Goal: Check status: Check status

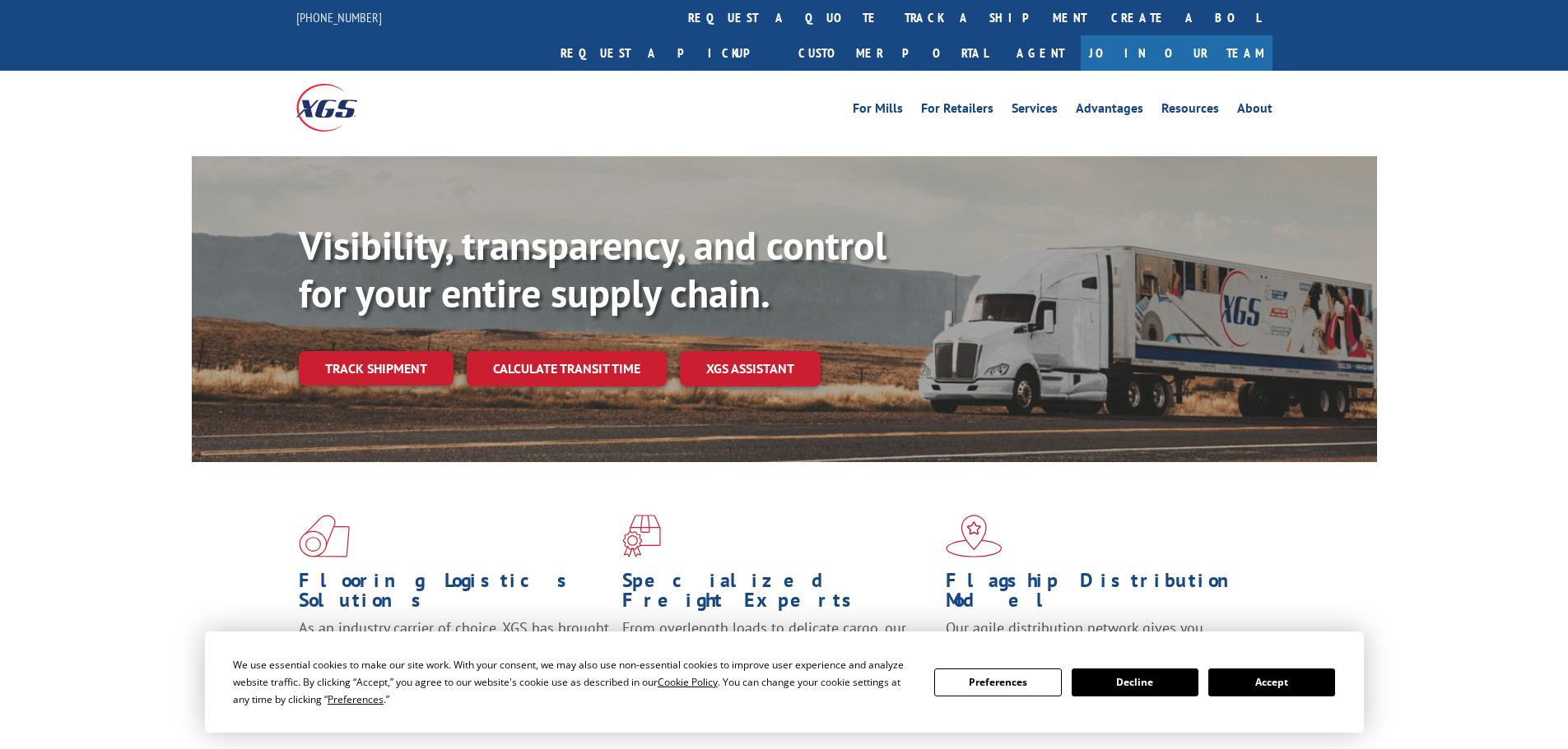
click at [1281, 684] on button "Accept" at bounding box center [1272, 683] width 127 height 28
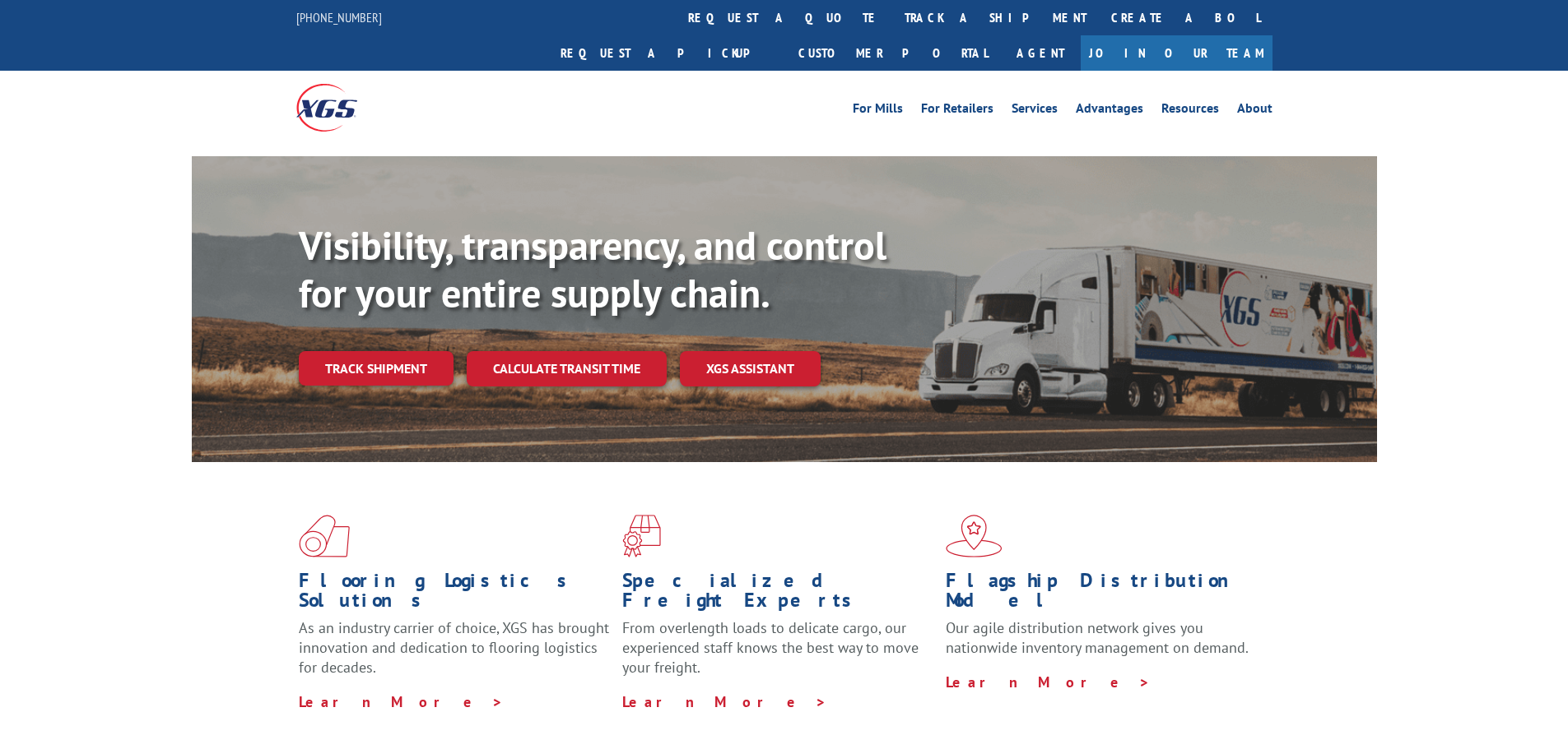
click at [892, 13] on link "track a shipment" at bounding box center [995, 18] width 207 height 35
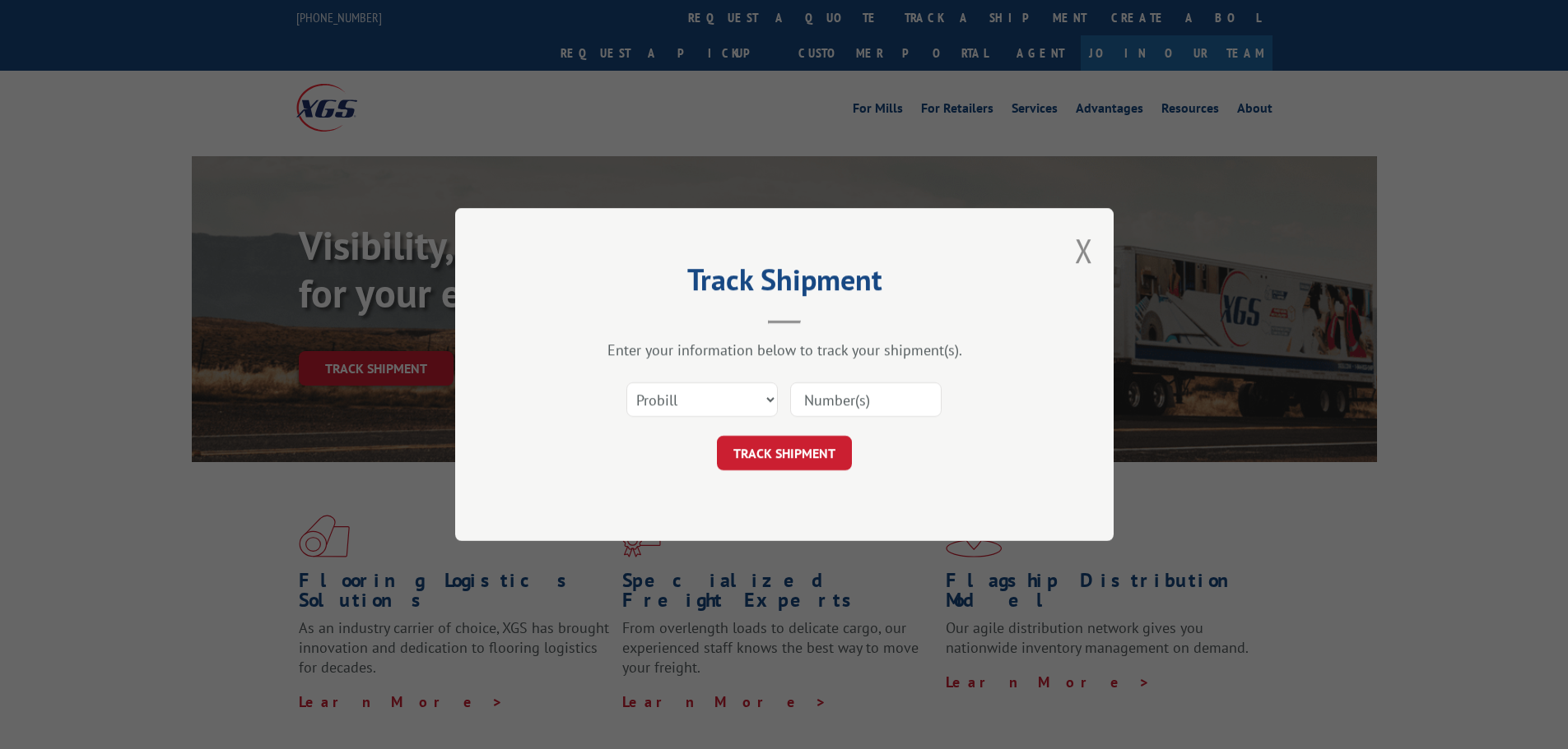
paste input "2863368"
type input "2863368"
click at [773, 395] on select "Select category... Probill BOL PO" at bounding box center [702, 399] width 151 height 34
select select "bol"
click at [627, 383] on select "Select category... Probill BOL PO" at bounding box center [702, 399] width 151 height 34
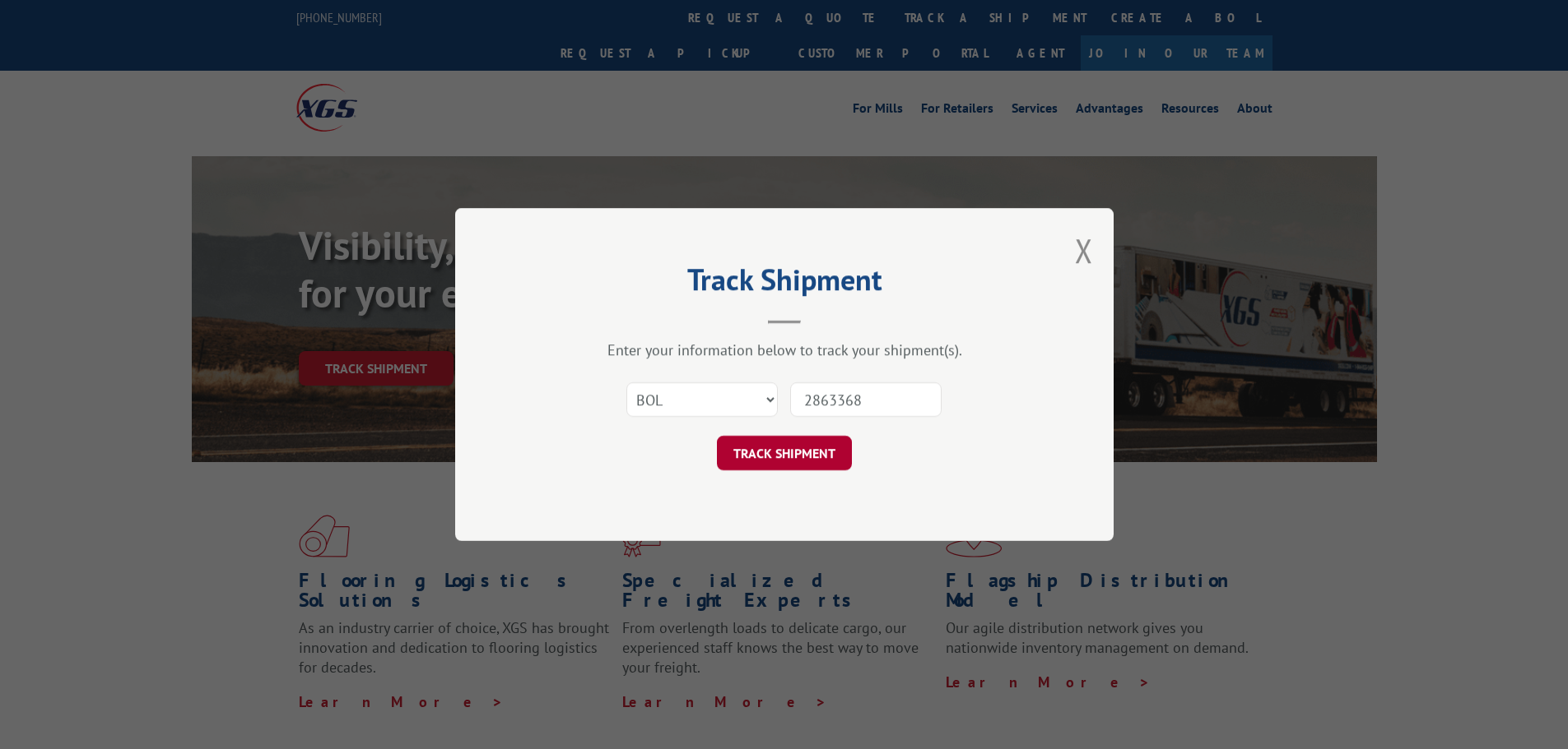
click at [836, 440] on button "TRACK SHIPMENT" at bounding box center [784, 453] width 134 height 34
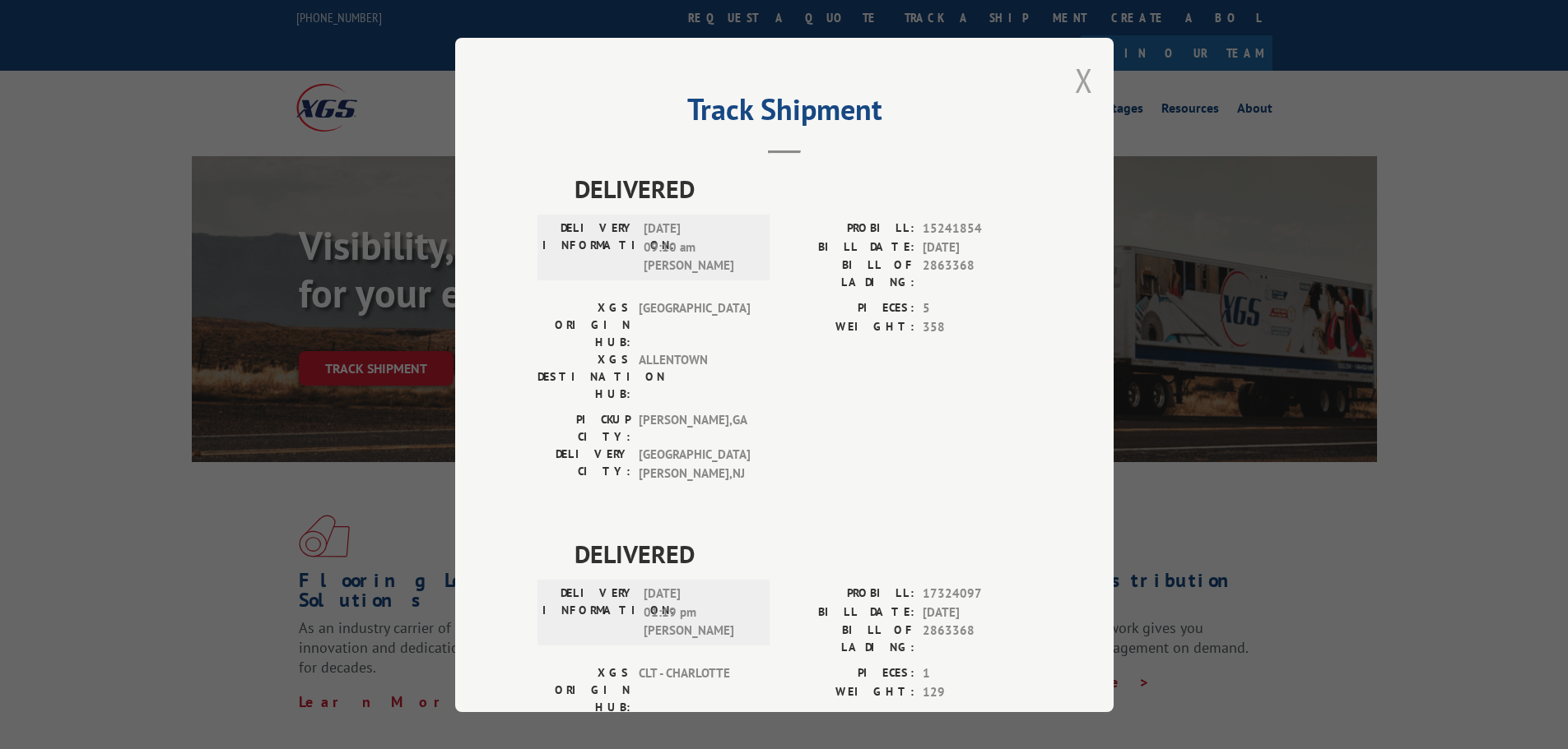
click at [1082, 75] on button "Close modal" at bounding box center [1084, 80] width 19 height 44
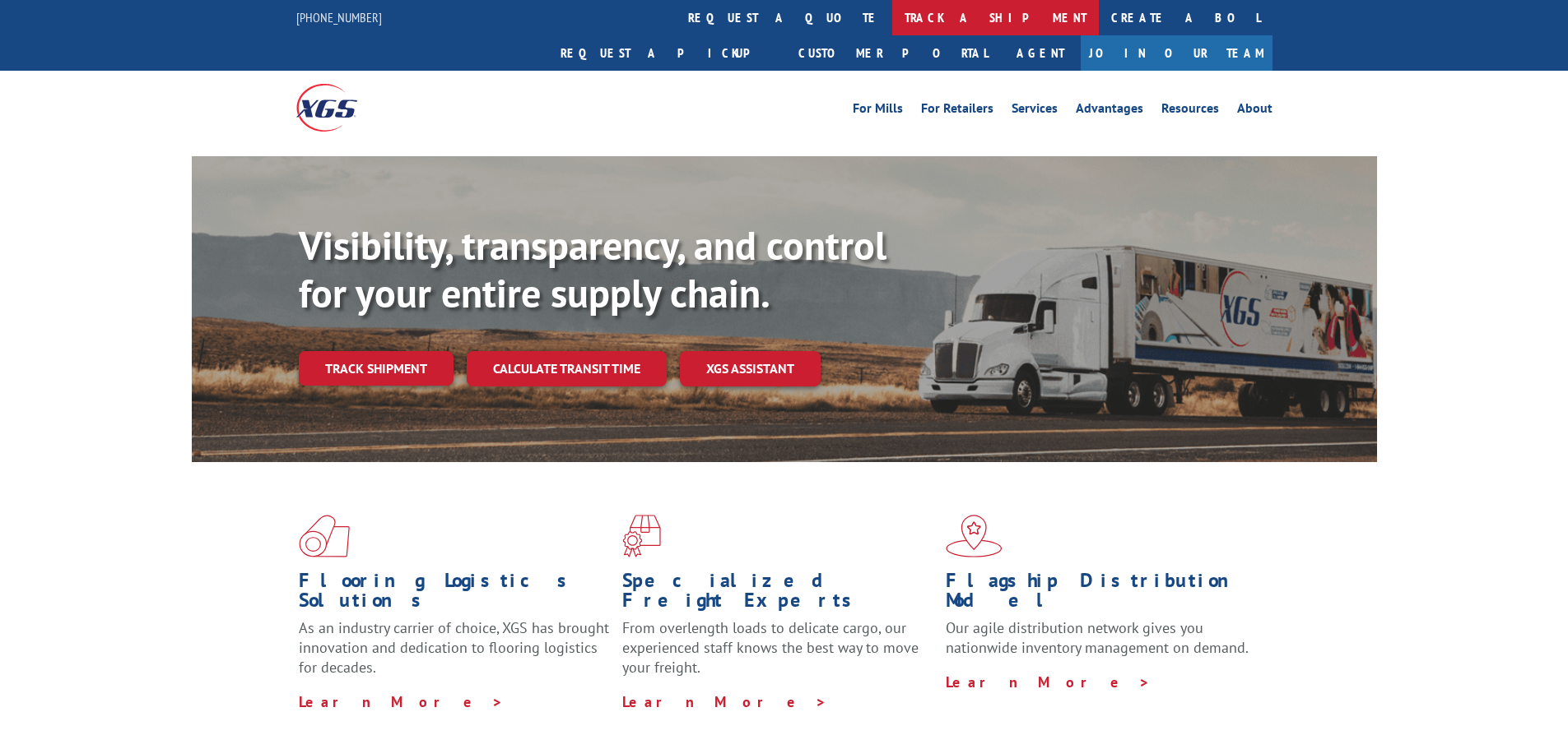
click at [892, 19] on link "track a shipment" at bounding box center [995, 18] width 207 height 35
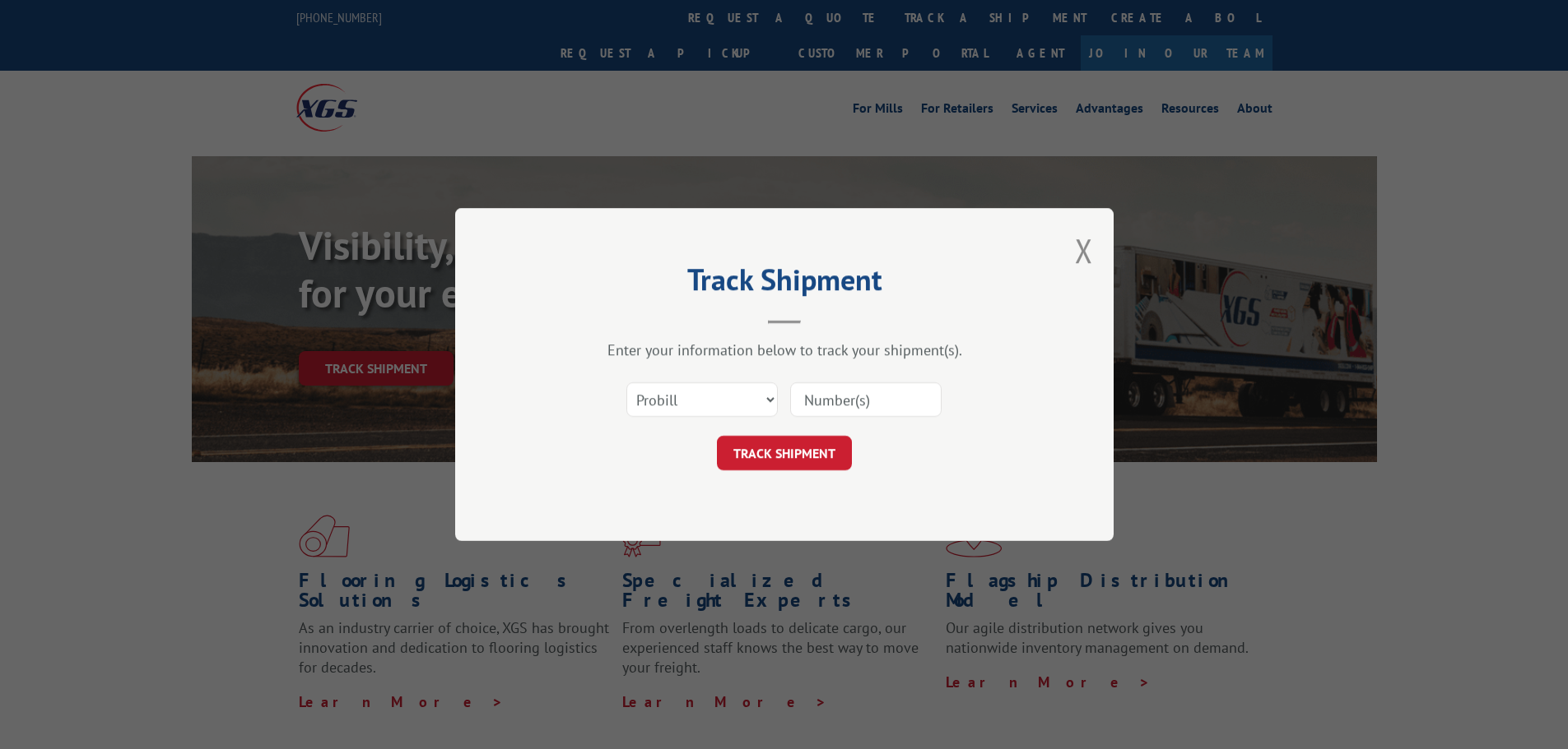
click at [816, 394] on input at bounding box center [865, 399] width 151 height 34
drag, startPoint x: 816, startPoint y: 394, endPoint x: 707, endPoint y: 405, distance: 109.6
click at [707, 405] on select "Select category... Probill BOL PO" at bounding box center [702, 399] width 151 height 34
click at [627, 383] on select "Select category... Probill BOL PO" at bounding box center [702, 399] width 151 height 34
click at [752, 391] on select "Select category... Probill BOL PO" at bounding box center [702, 399] width 151 height 34
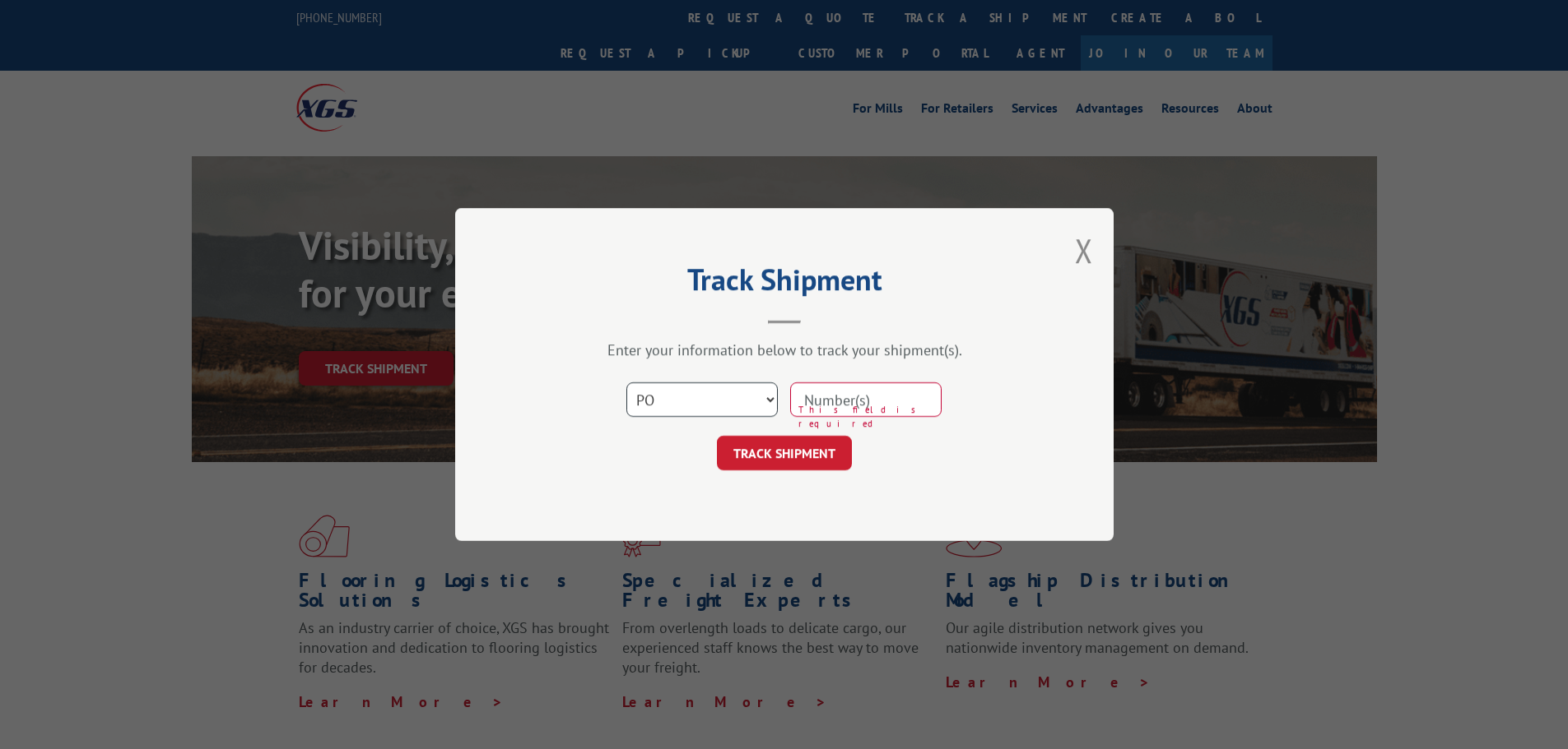
select select "probill"
click at [627, 383] on select "Select category... Probill BOL PO" at bounding box center [702, 399] width 151 height 34
paste input "2863368"
type input "2863368"
click at [769, 449] on button "TRACK SHIPMENT" at bounding box center [784, 453] width 134 height 34
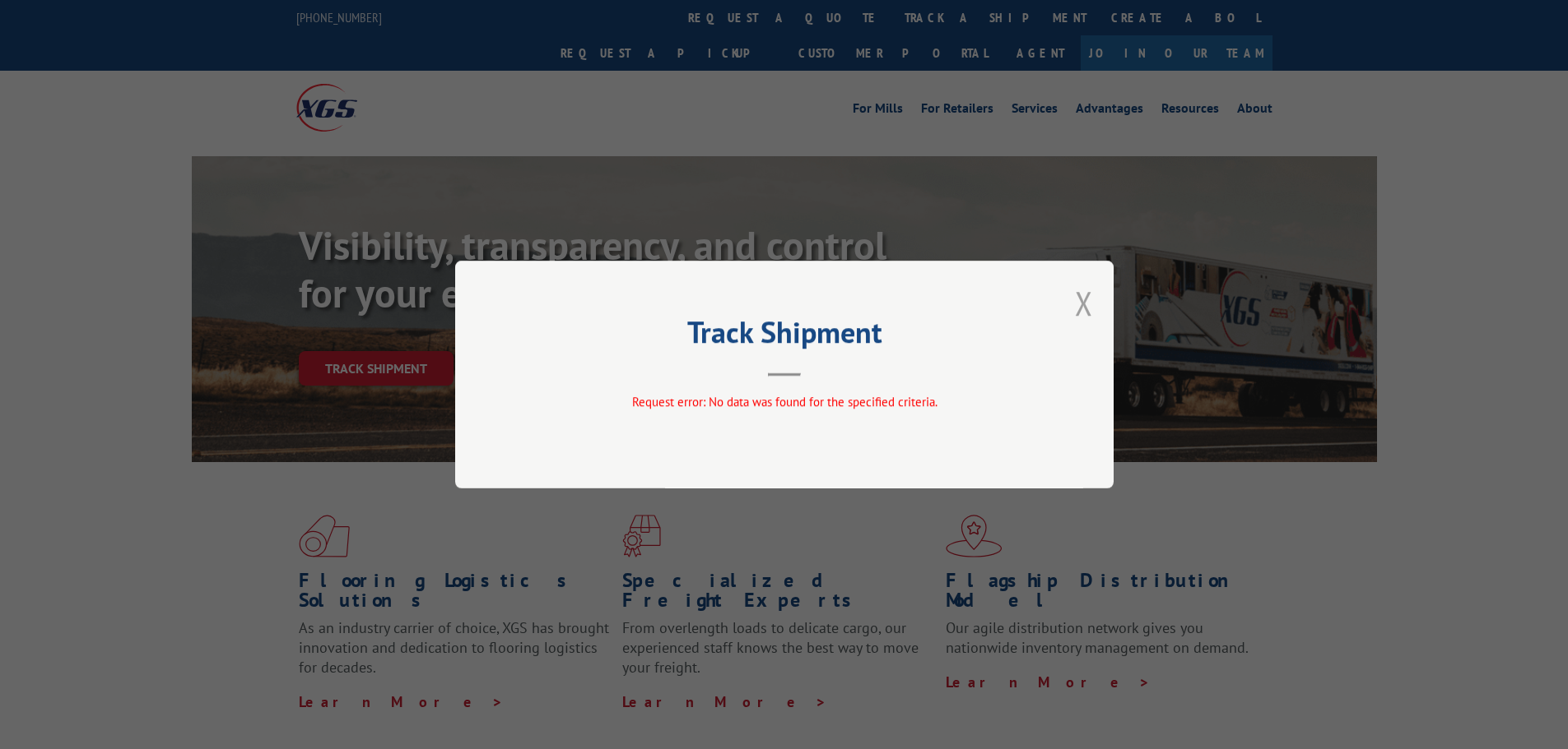
click at [1083, 309] on button "Close modal" at bounding box center [1084, 303] width 19 height 44
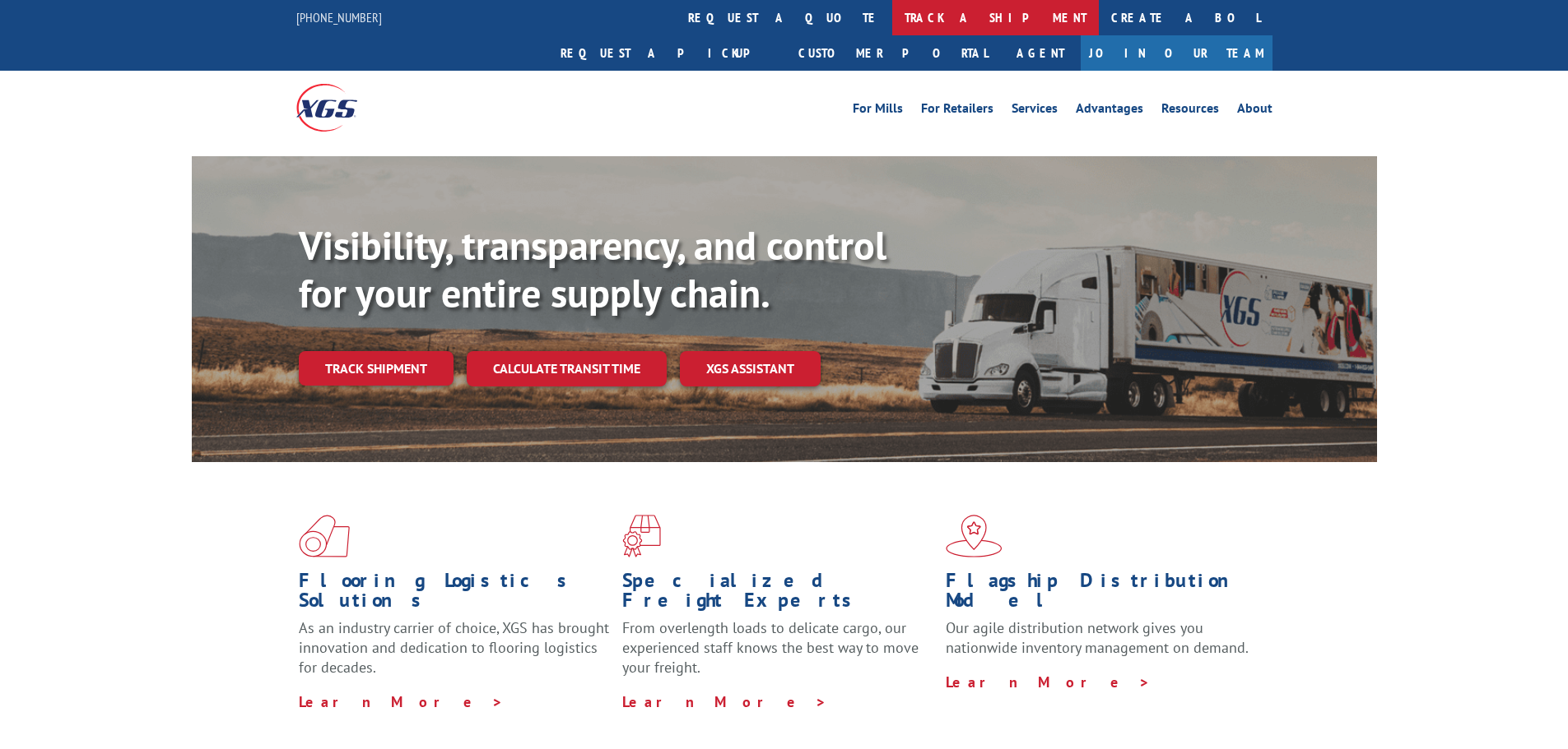
click at [892, 5] on link "track a shipment" at bounding box center [995, 18] width 207 height 35
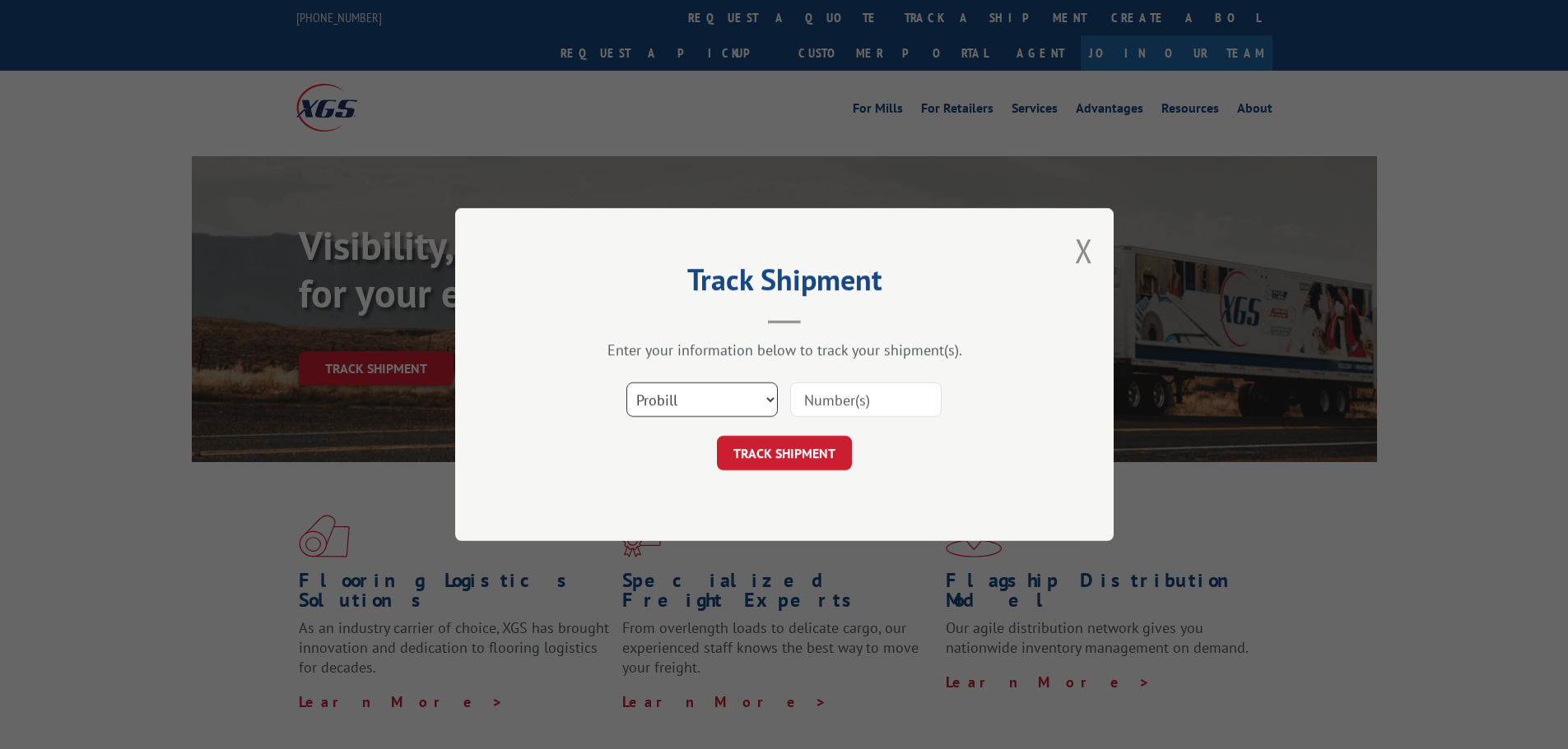
click at [726, 411] on select "Select category... Probill BOL PO" at bounding box center [702, 399] width 151 height 34
select select "po"
click at [627, 383] on select "Select category... Probill BOL PO" at bounding box center [702, 399] width 151 height 34
click at [816, 415] on input at bounding box center [865, 399] width 151 height 34
paste input "2863368"
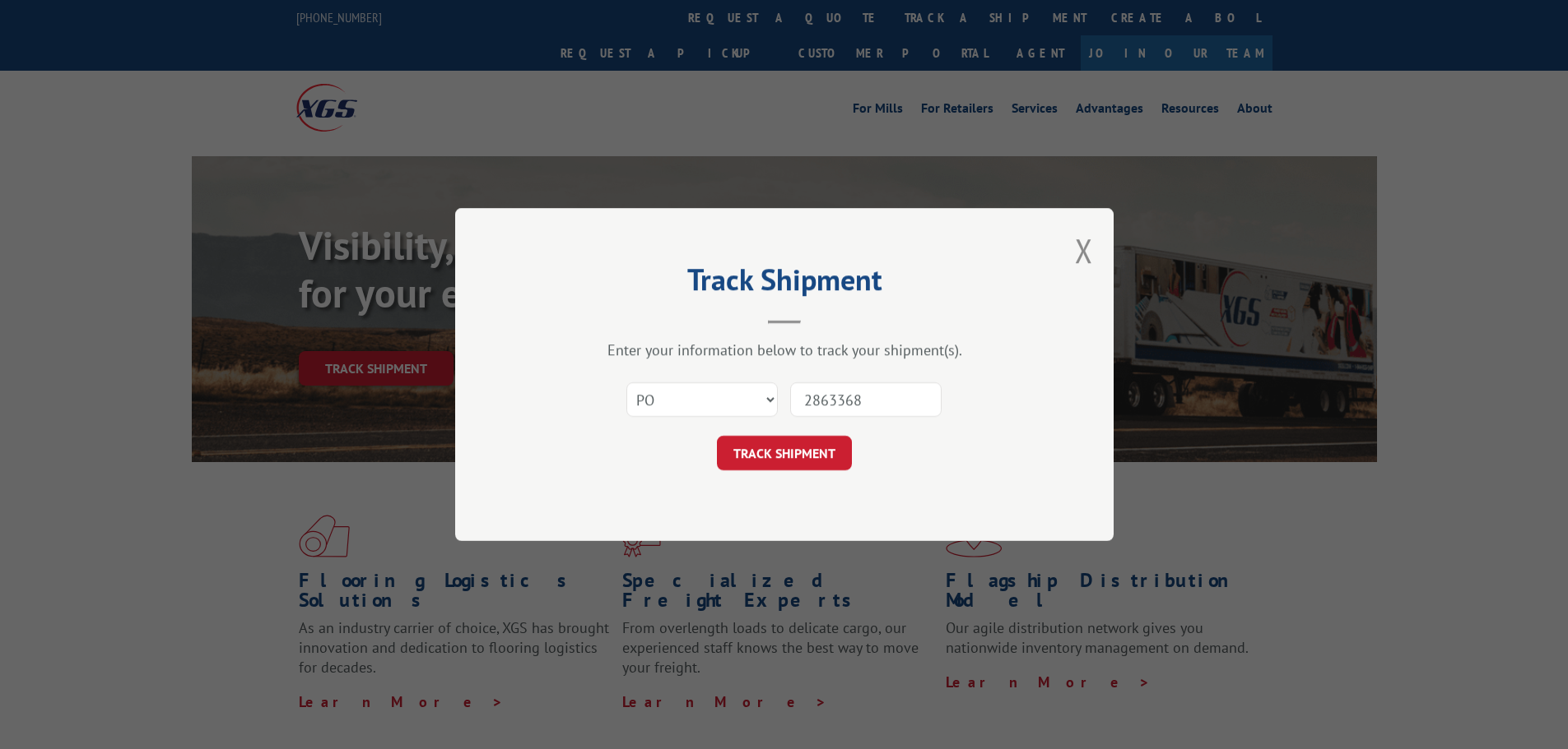
type input "2863368"
click at [782, 431] on form "Select category... Probill BOL PO 2863368 TRACK SHIPMENT" at bounding box center [784, 422] width 494 height 97
click at [781, 447] on button "TRACK SHIPMENT" at bounding box center [784, 453] width 134 height 34
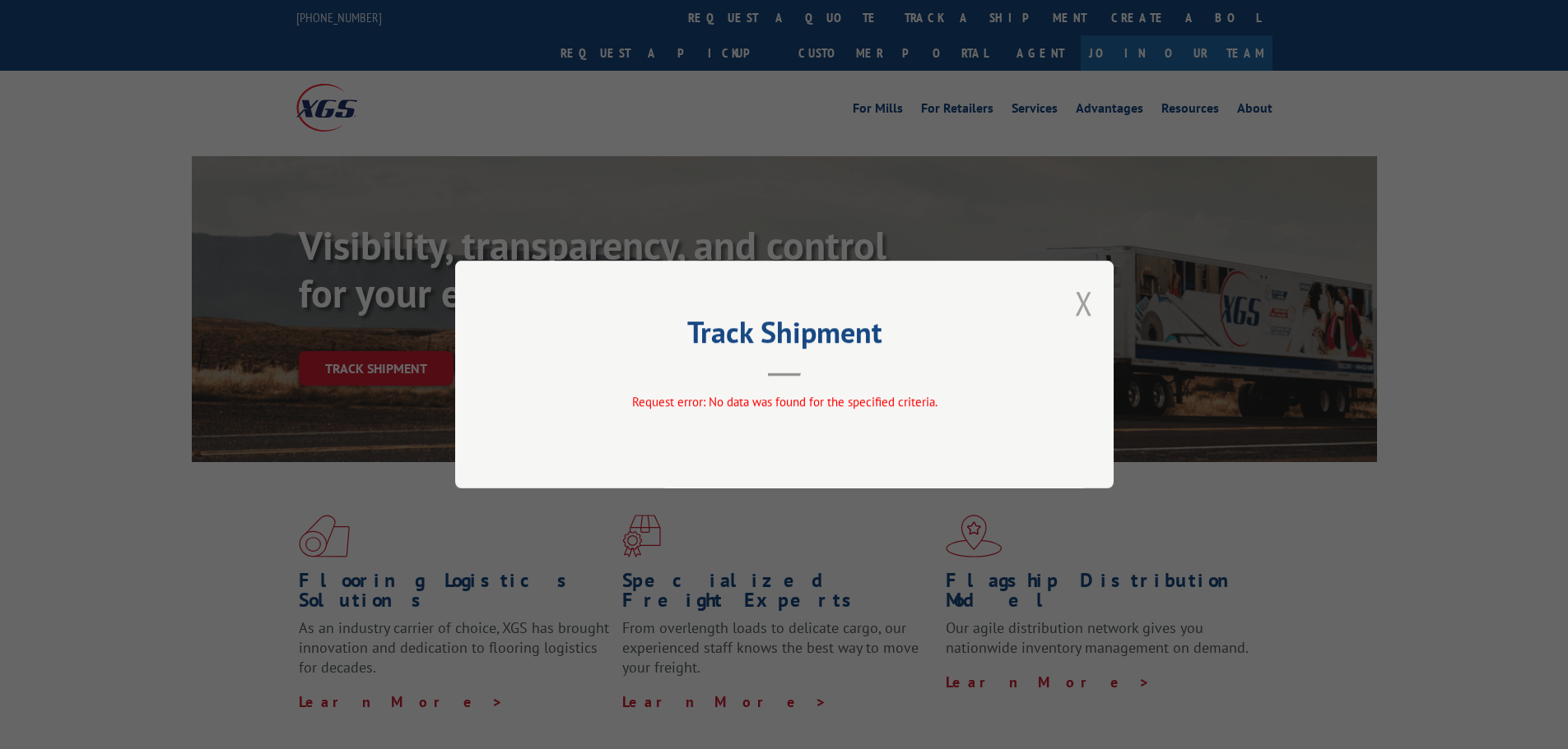
click at [1089, 310] on button "Close modal" at bounding box center [1084, 303] width 19 height 44
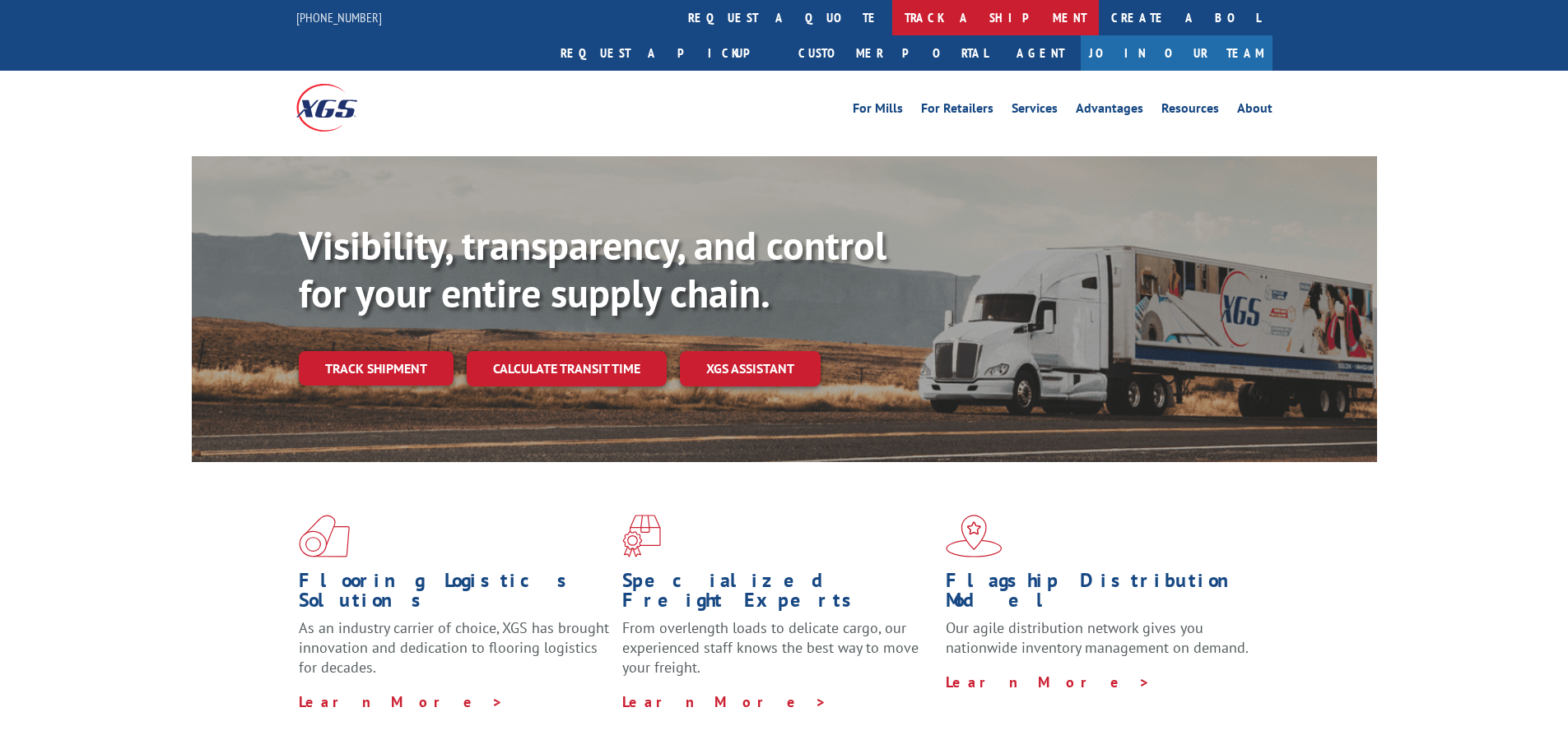
click at [892, 16] on link "track a shipment" at bounding box center [995, 18] width 207 height 35
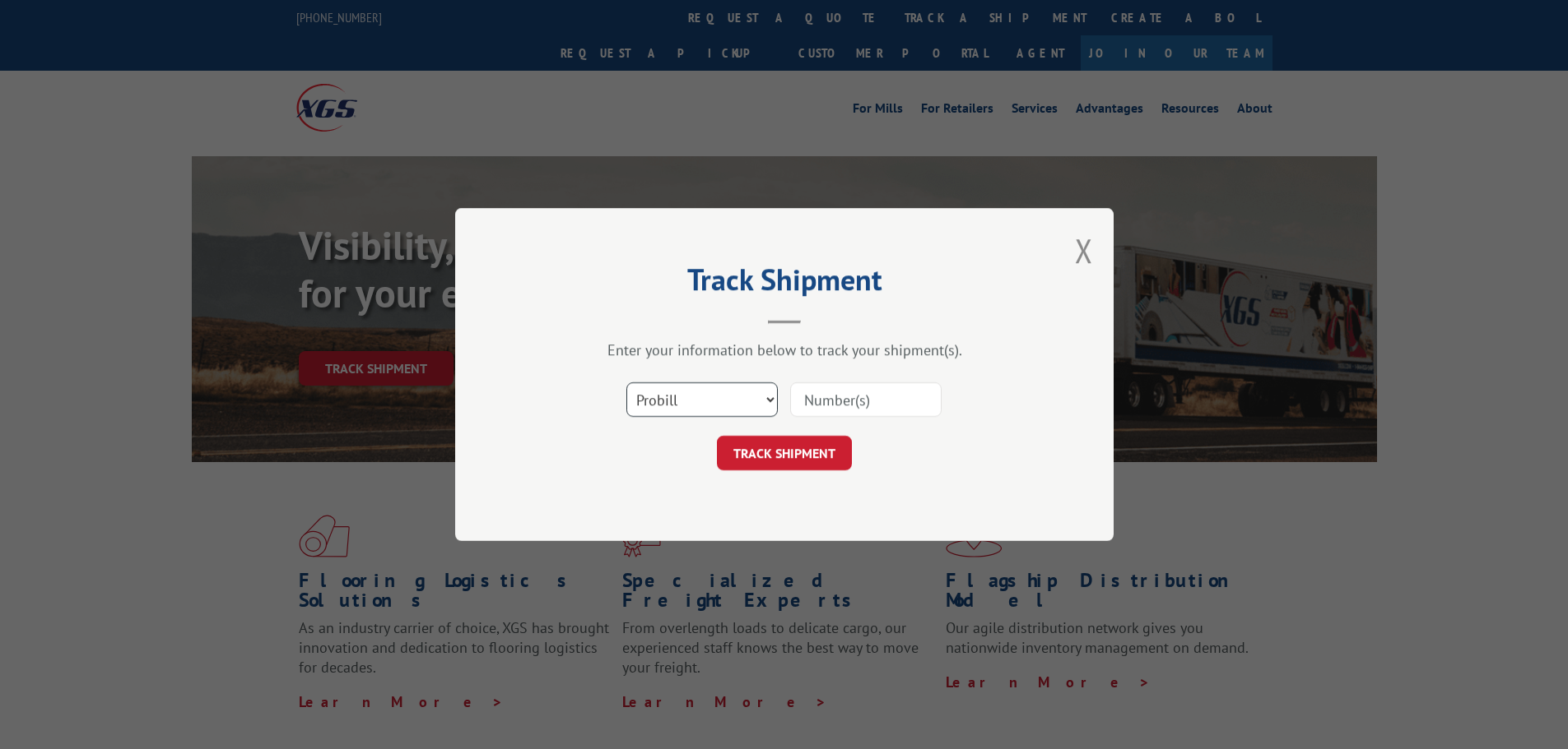
click at [698, 399] on select "Select category... Probill BOL PO" at bounding box center [702, 399] width 151 height 34
select select "bol"
click at [627, 383] on select "Select category... Probill BOL PO" at bounding box center [702, 399] width 151 height 34
click at [853, 392] on input at bounding box center [865, 399] width 151 height 34
paste input "2863368"
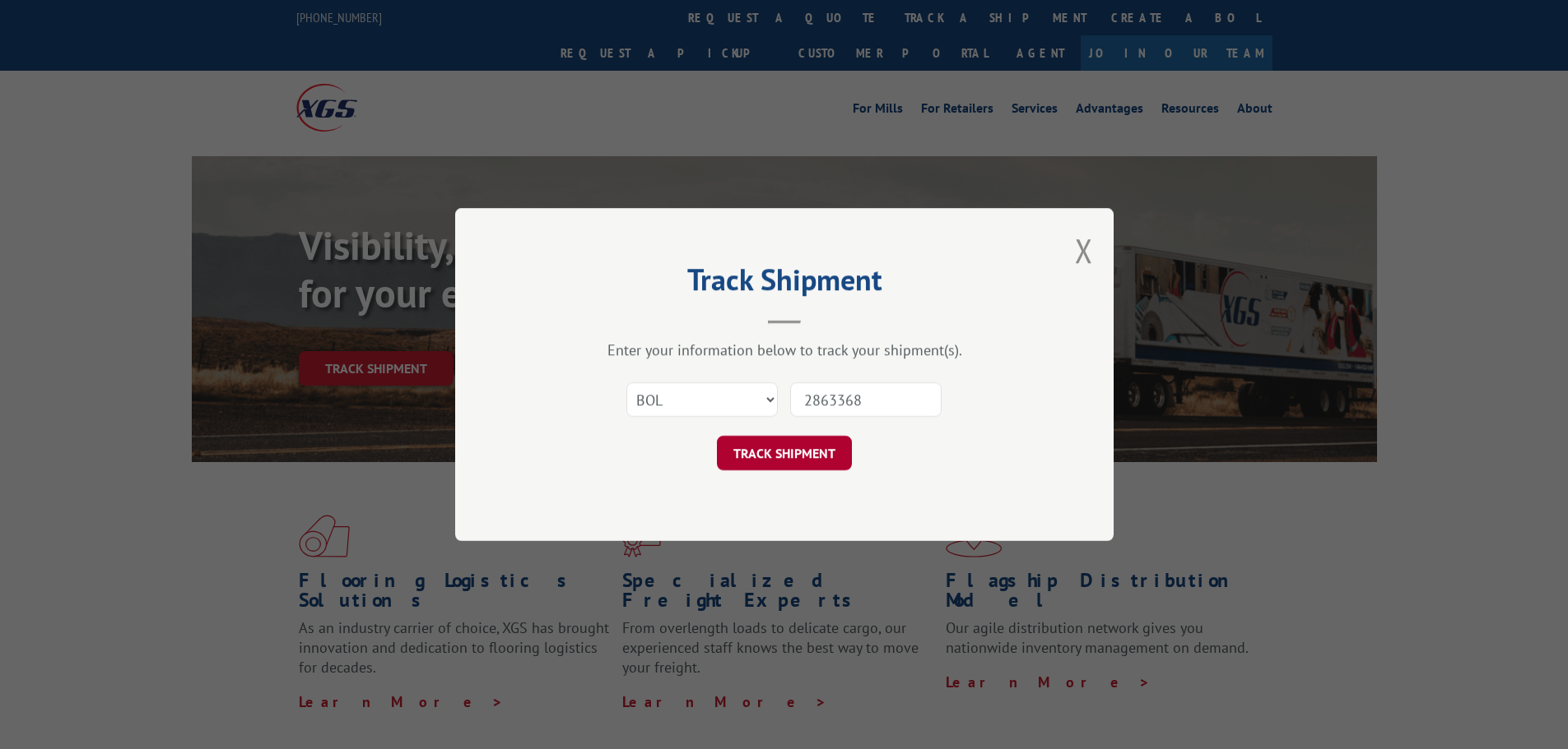
type input "2863368"
click at [784, 466] on button "TRACK SHIPMENT" at bounding box center [784, 453] width 134 height 34
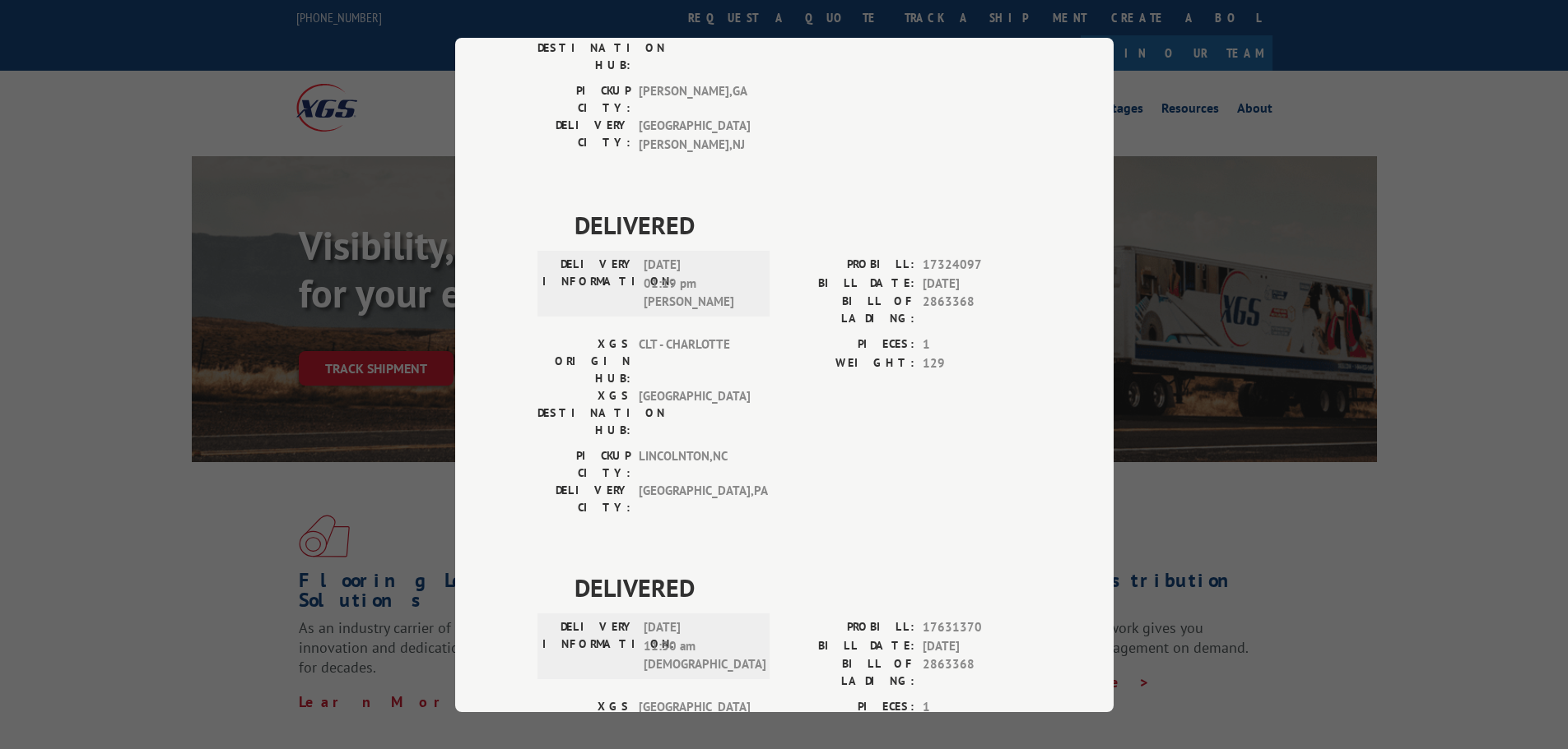
scroll to position [355, 0]
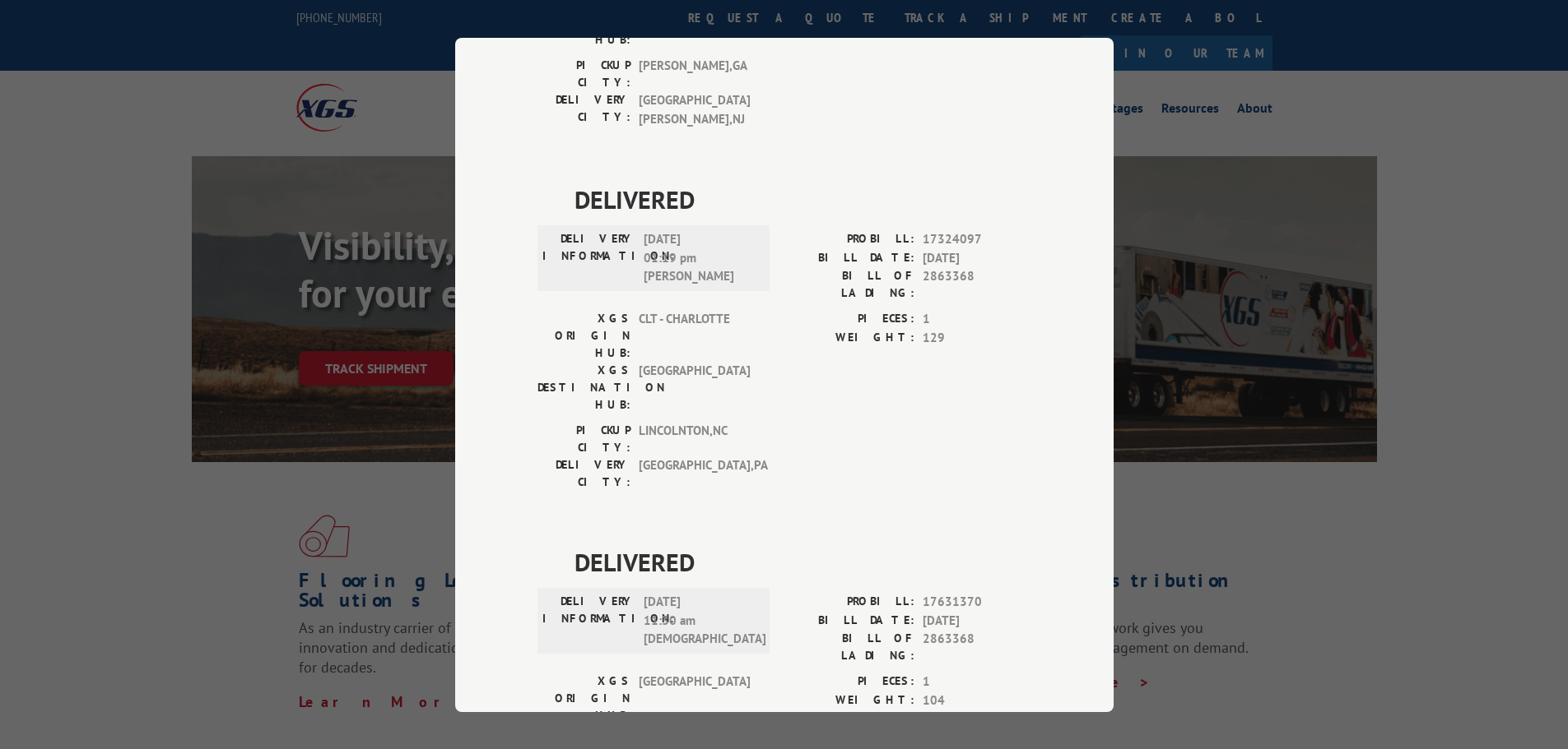
click at [849, 605] on div "DELIVERED DELIVERY INFORMATION: [DATE] 09:10 am [PERSON_NAME]: 15241854 BILL DA…" at bounding box center [784, 361] width 494 height 1091
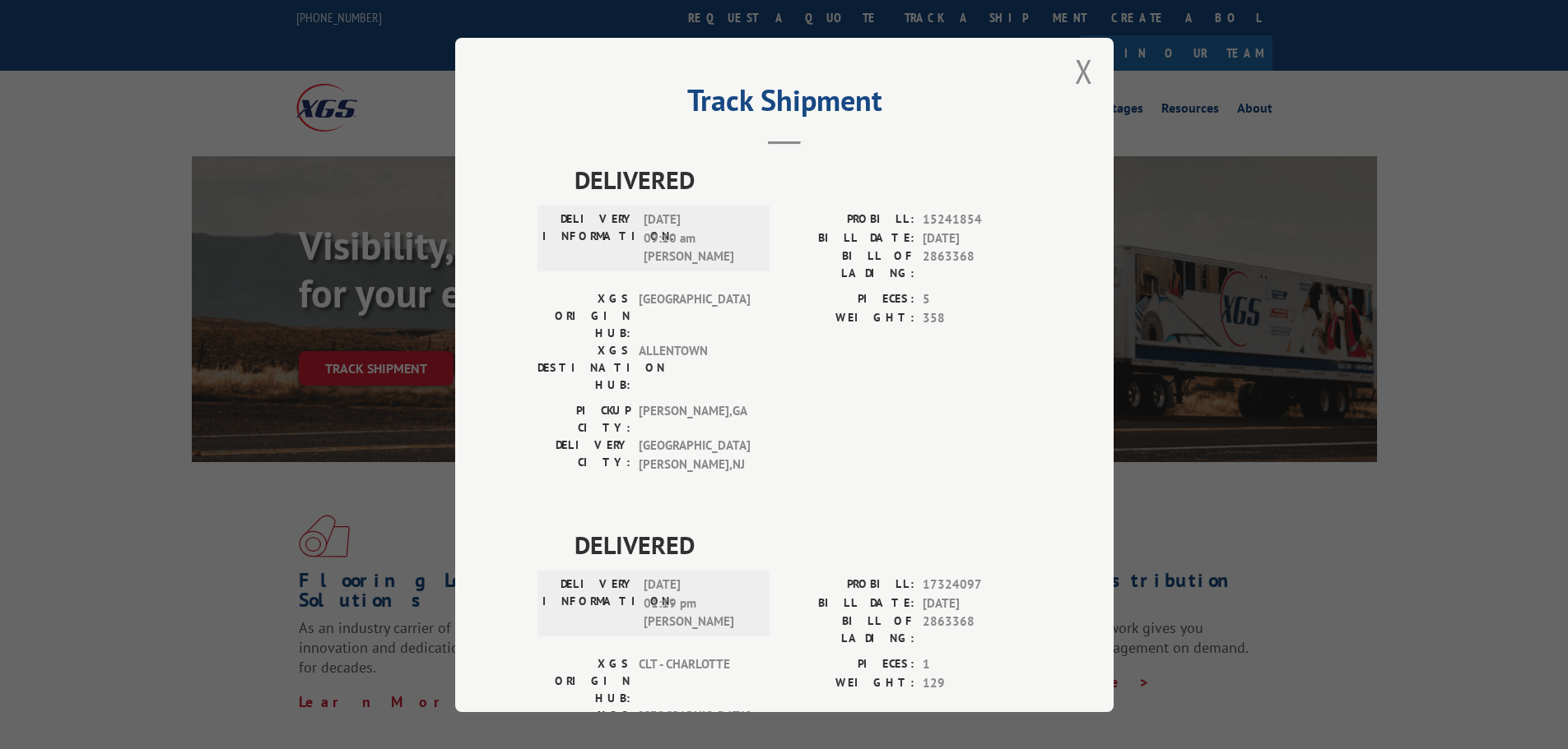
scroll to position [0, 0]
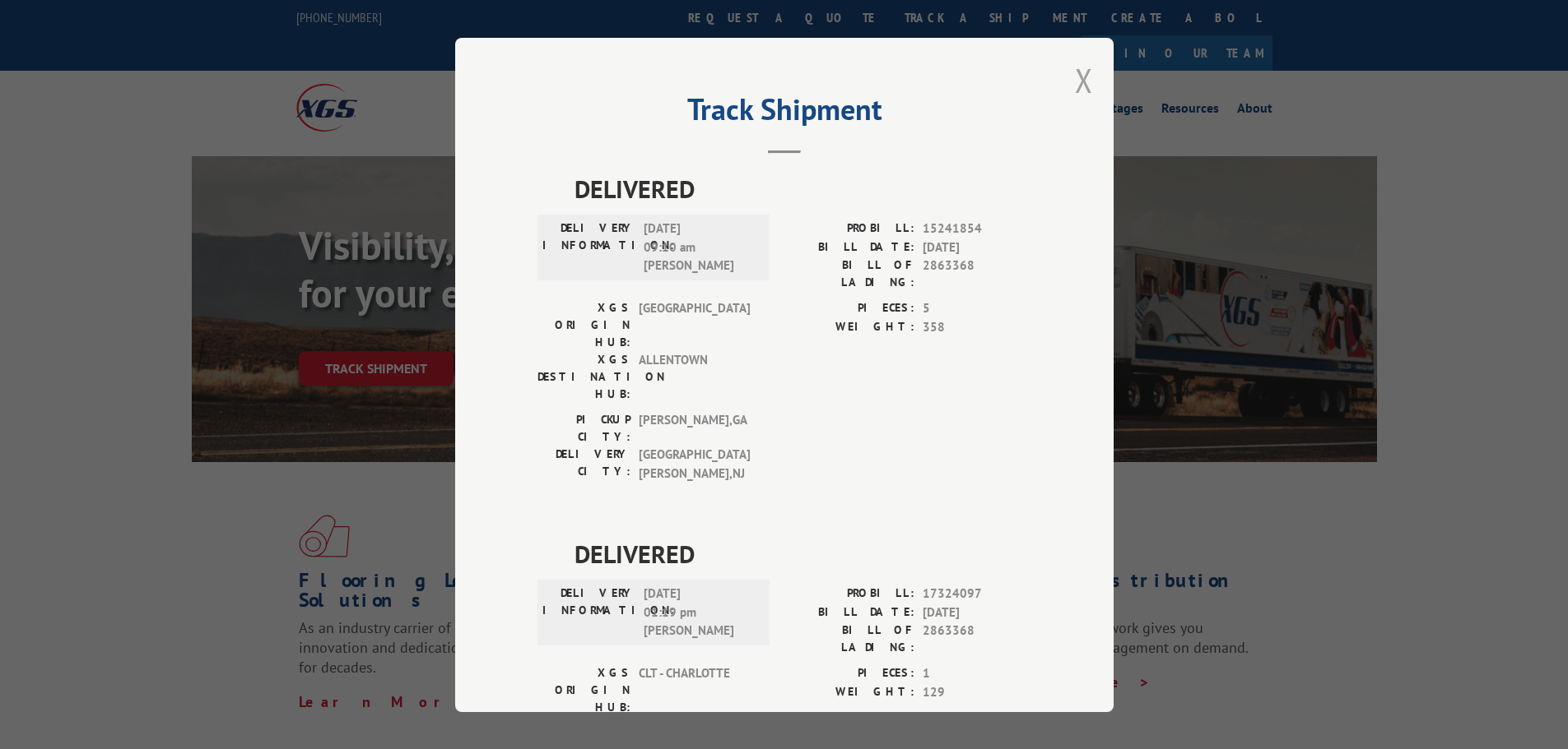
click at [1085, 86] on button "Close modal" at bounding box center [1084, 80] width 19 height 44
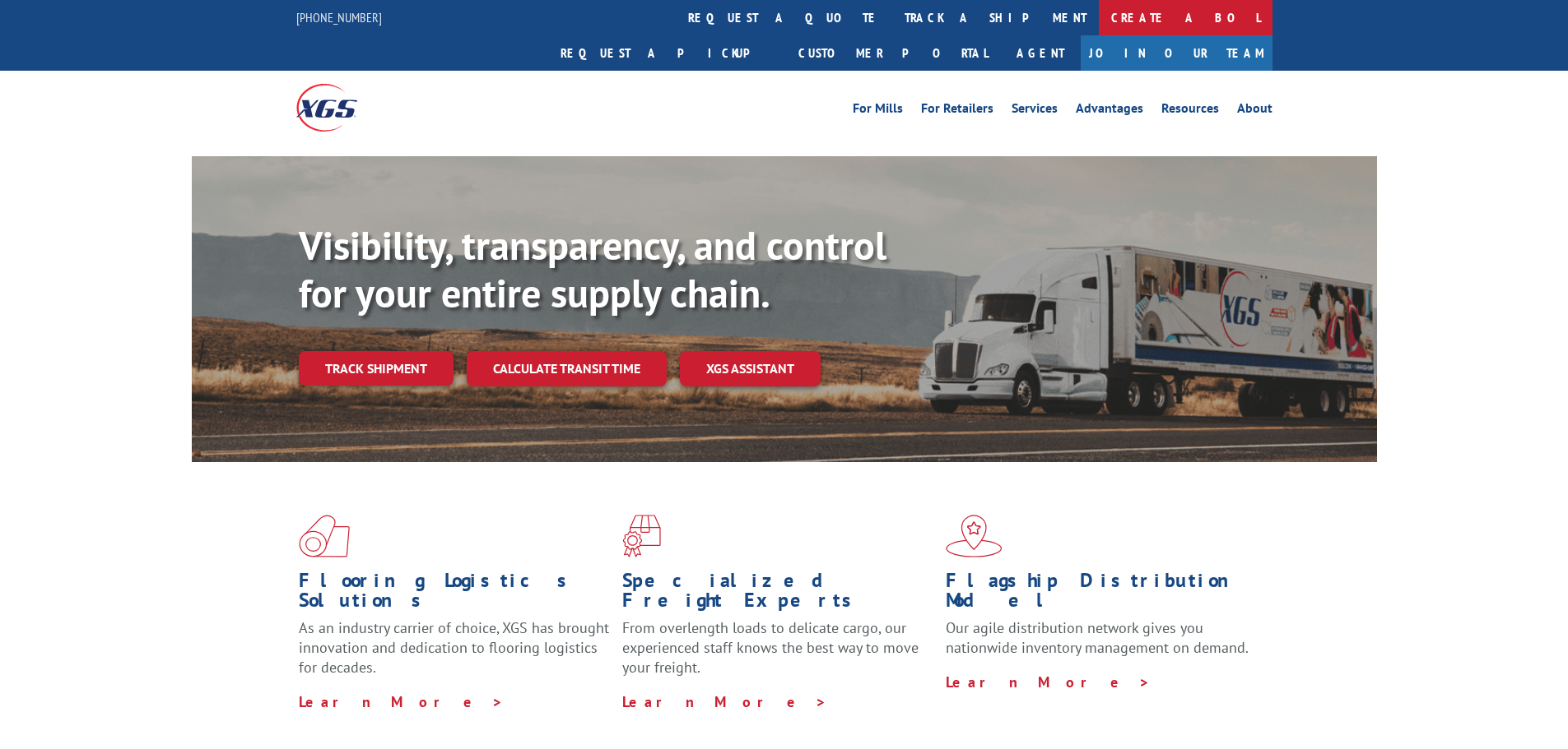
click at [1098, 16] on link "Create a BOL" at bounding box center [1185, 18] width 173 height 35
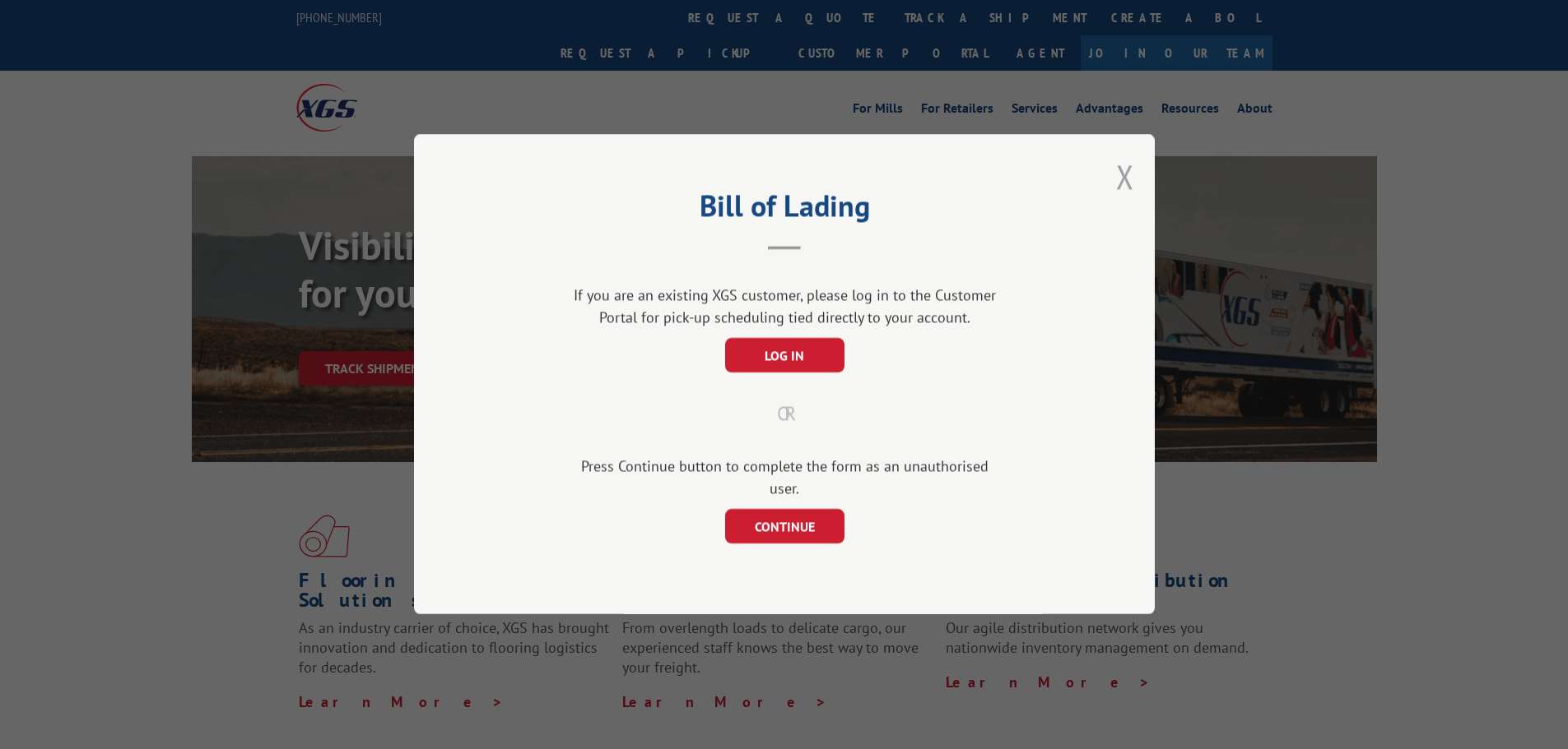
click at [1119, 192] on button "Close modal" at bounding box center [1125, 176] width 19 height 44
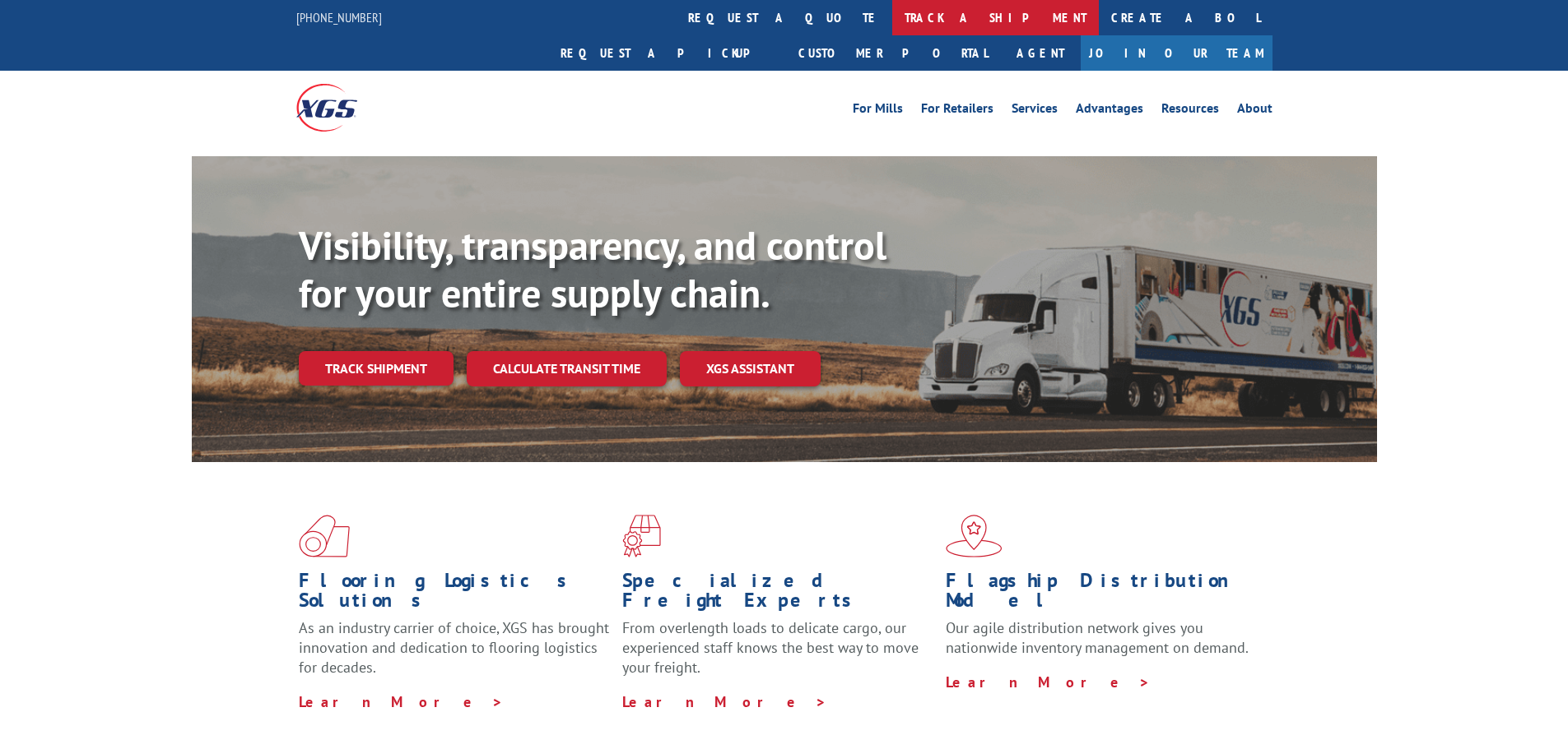
click at [892, 14] on link "track a shipment" at bounding box center [995, 18] width 207 height 35
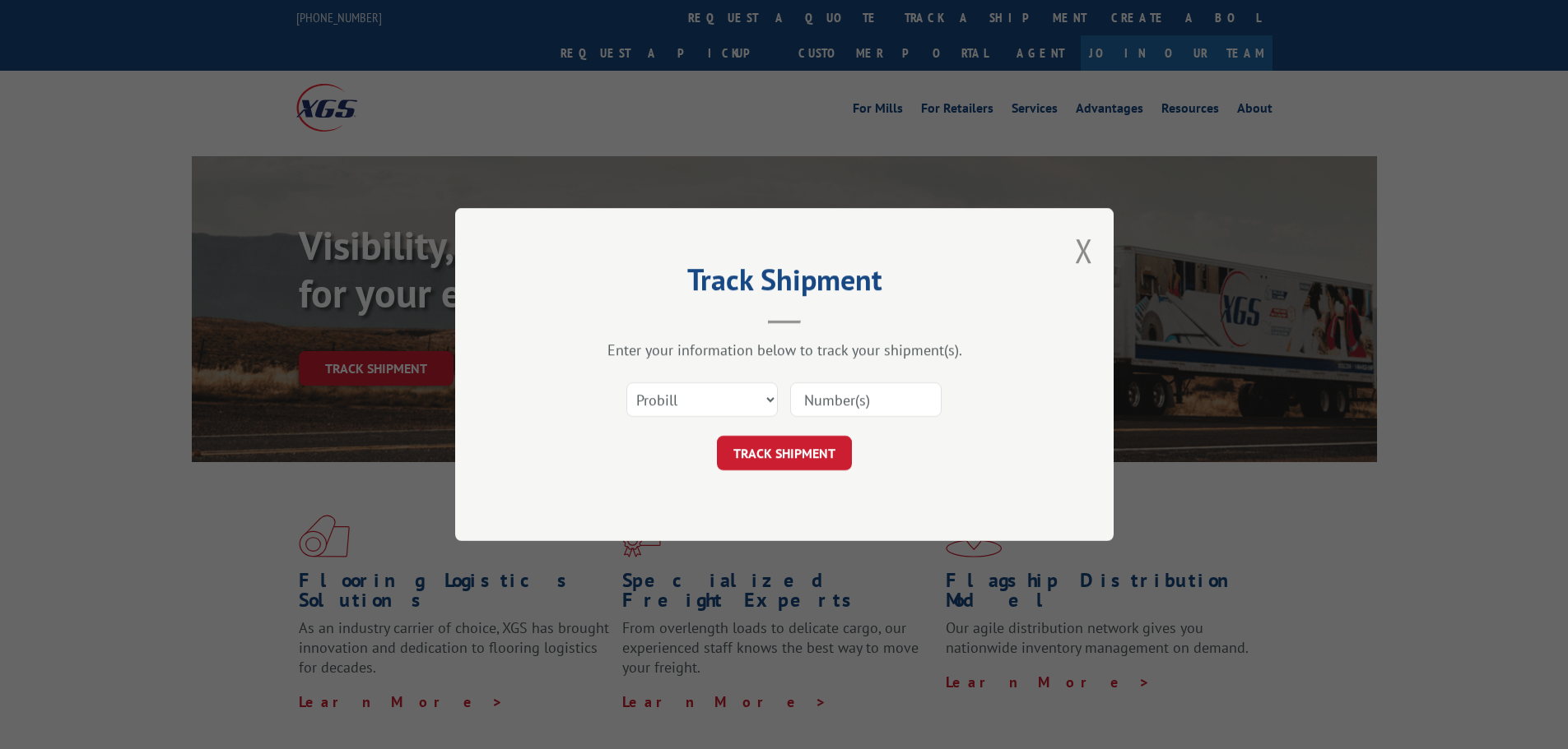
paste input "2863368"
type input "2863368"
click at [805, 461] on button "TRACK SHIPMENT" at bounding box center [784, 453] width 134 height 34
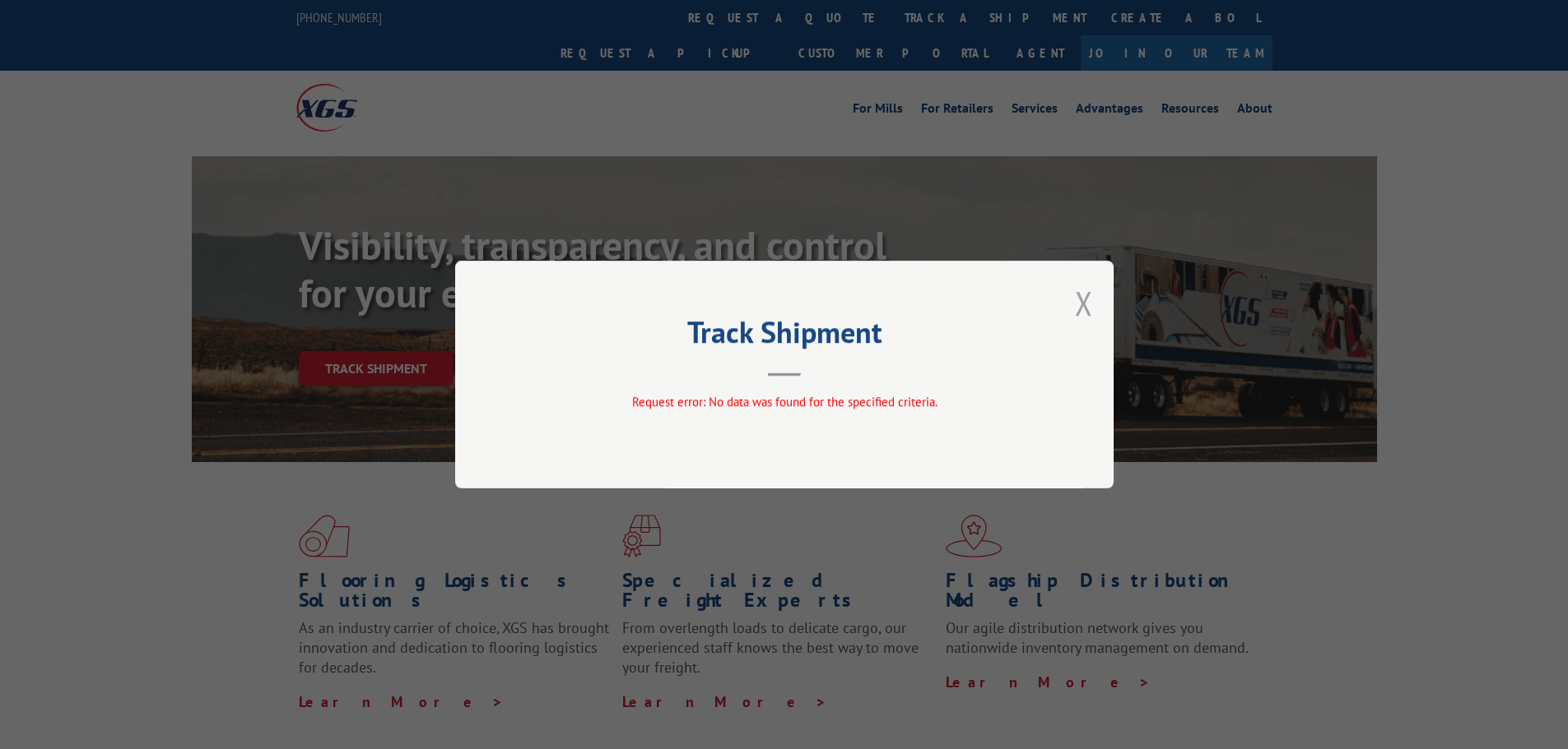
click at [1075, 303] on button "Close modal" at bounding box center [1084, 303] width 19 height 44
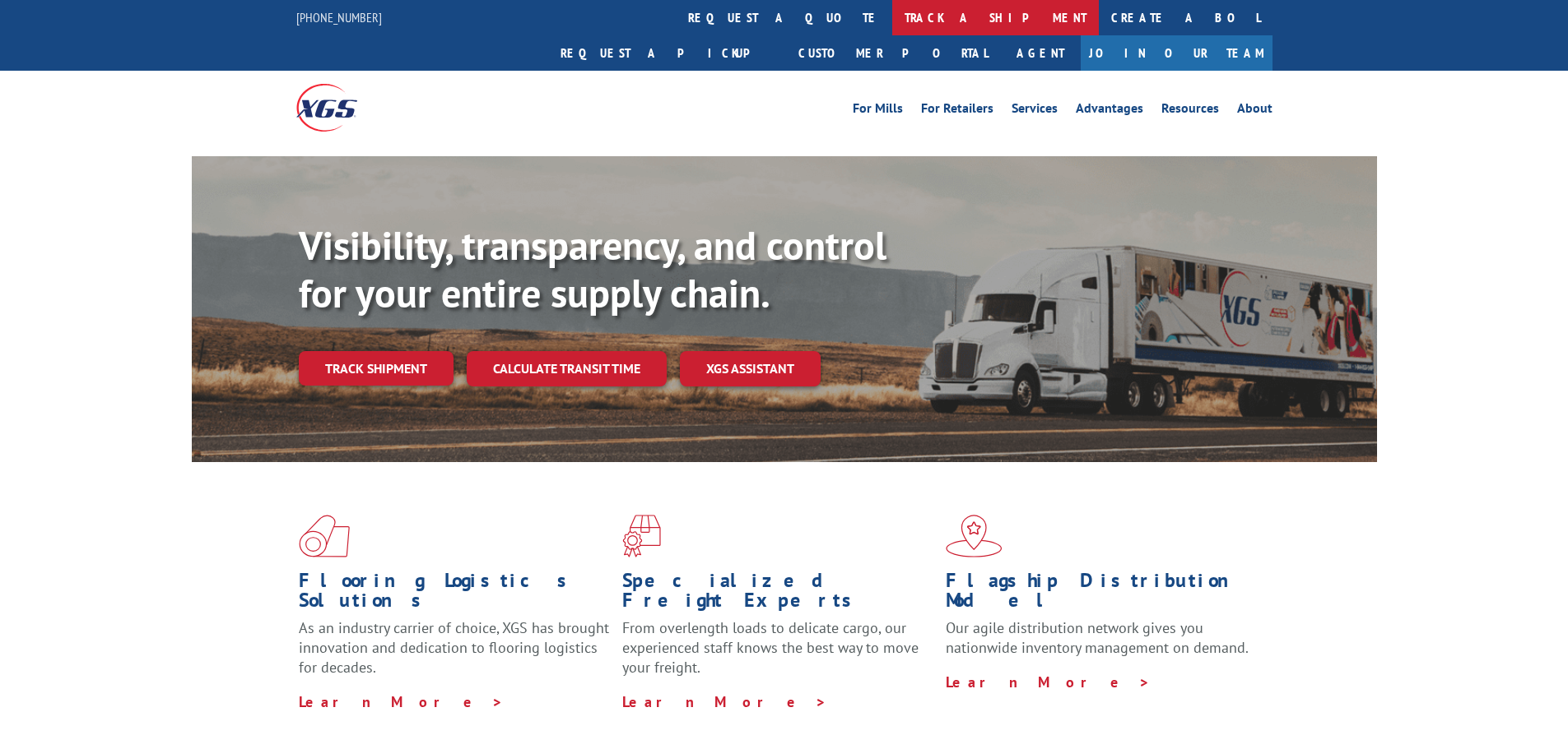
click at [892, 19] on link "track a shipment" at bounding box center [995, 18] width 207 height 35
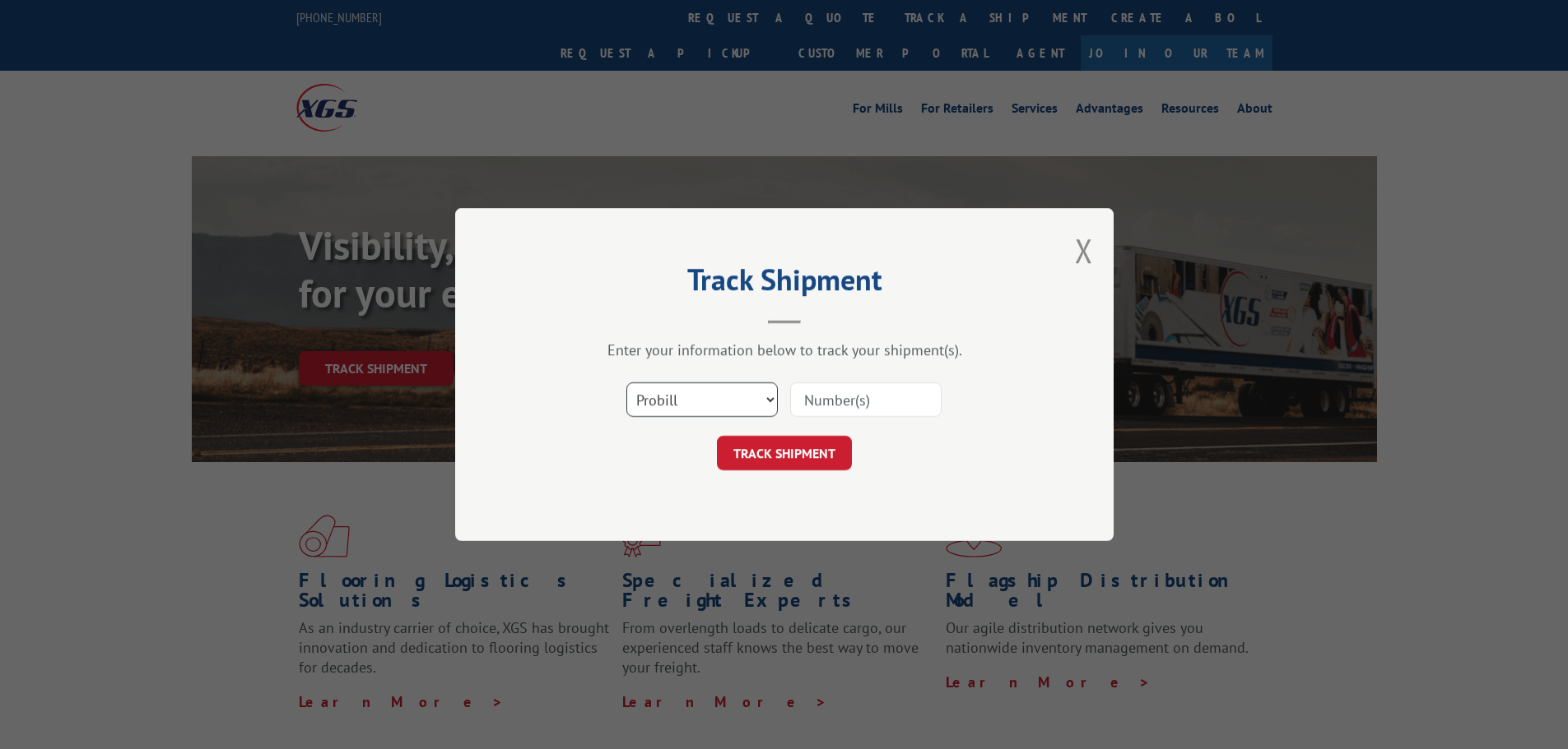
click at [684, 396] on select "Select category... Probill BOL PO" at bounding box center [702, 399] width 151 height 34
select select "bol"
click at [627, 383] on select "Select category... Probill BOL PO" at bounding box center [702, 399] width 151 height 34
click at [822, 393] on input at bounding box center [865, 399] width 151 height 34
paste input "2863368"
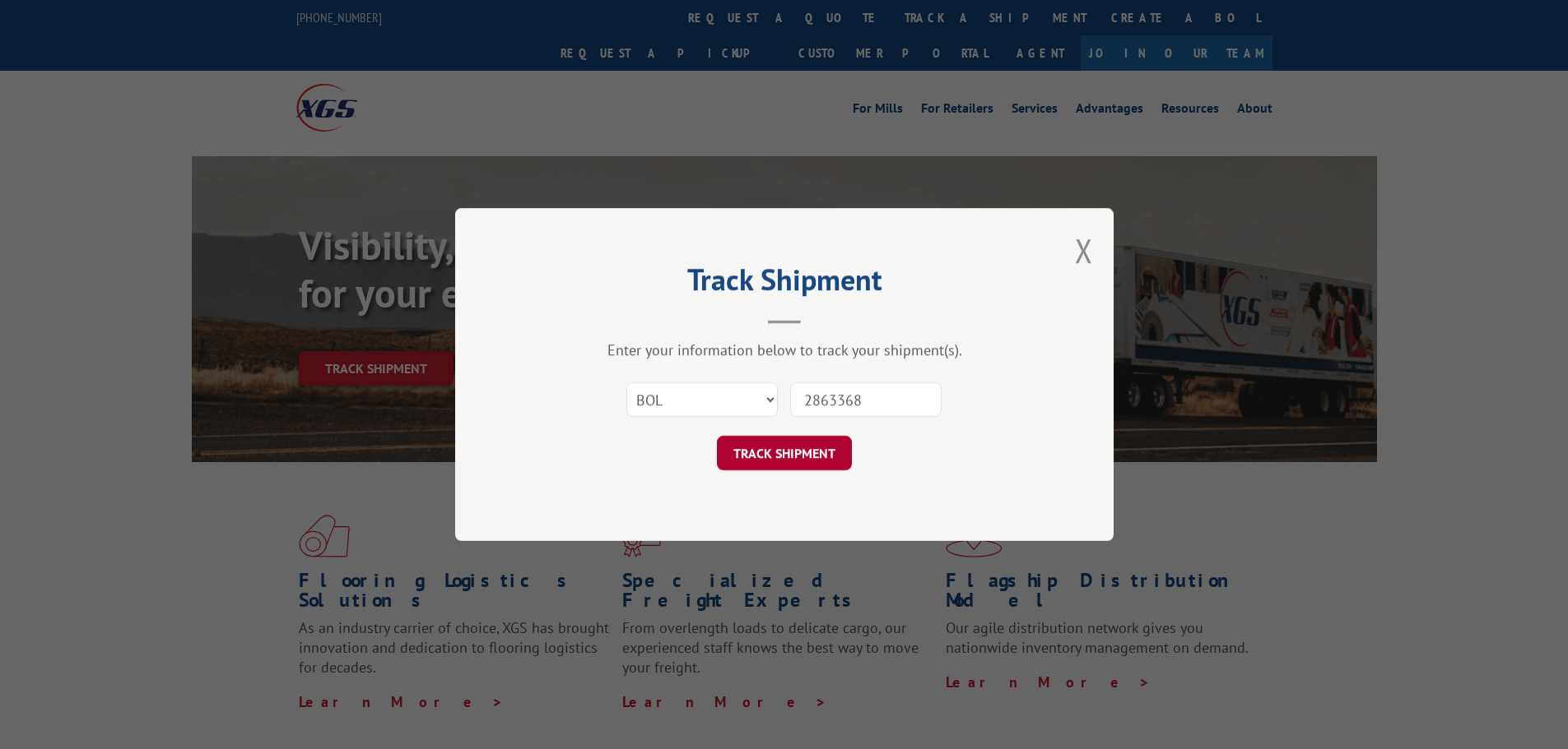
type input "2863368"
click at [792, 436] on button "TRACK SHIPMENT" at bounding box center [784, 453] width 134 height 34
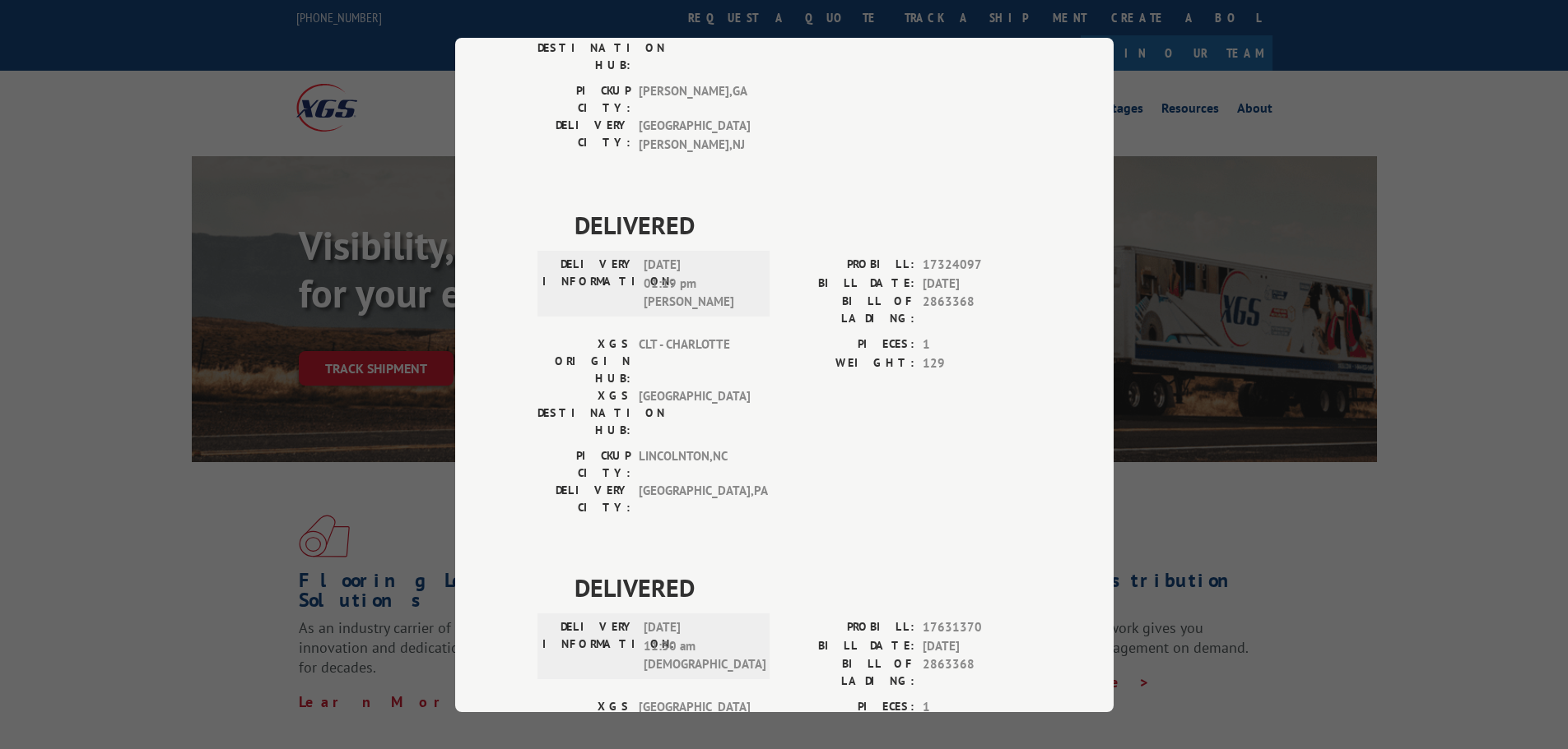
scroll to position [355, 0]
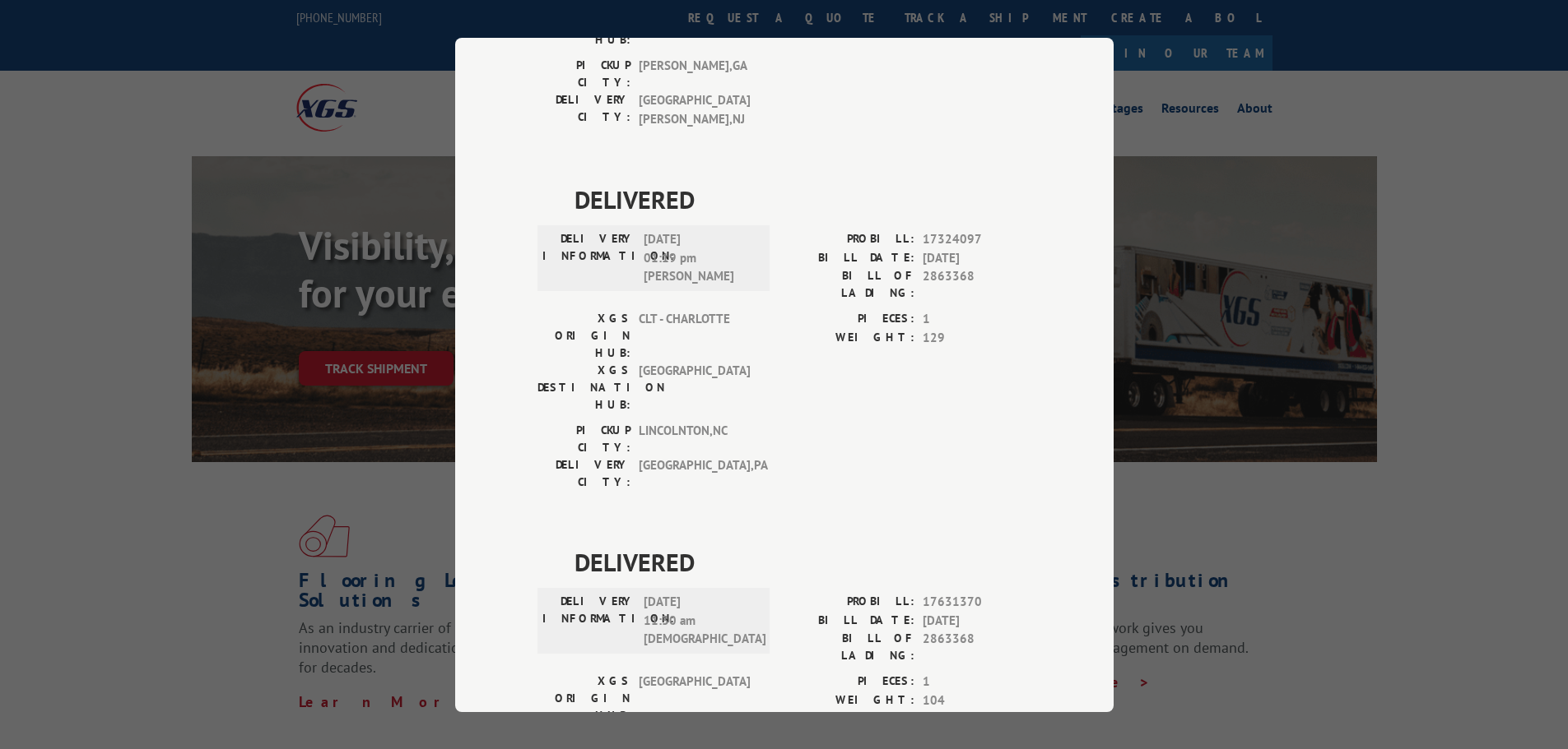
click at [1410, 65] on div "Track Shipment DELIVERED DELIVERY INFORMATION: [DATE] 09:10 am [PERSON_NAME]: 1…" at bounding box center [784, 374] width 1568 height 749
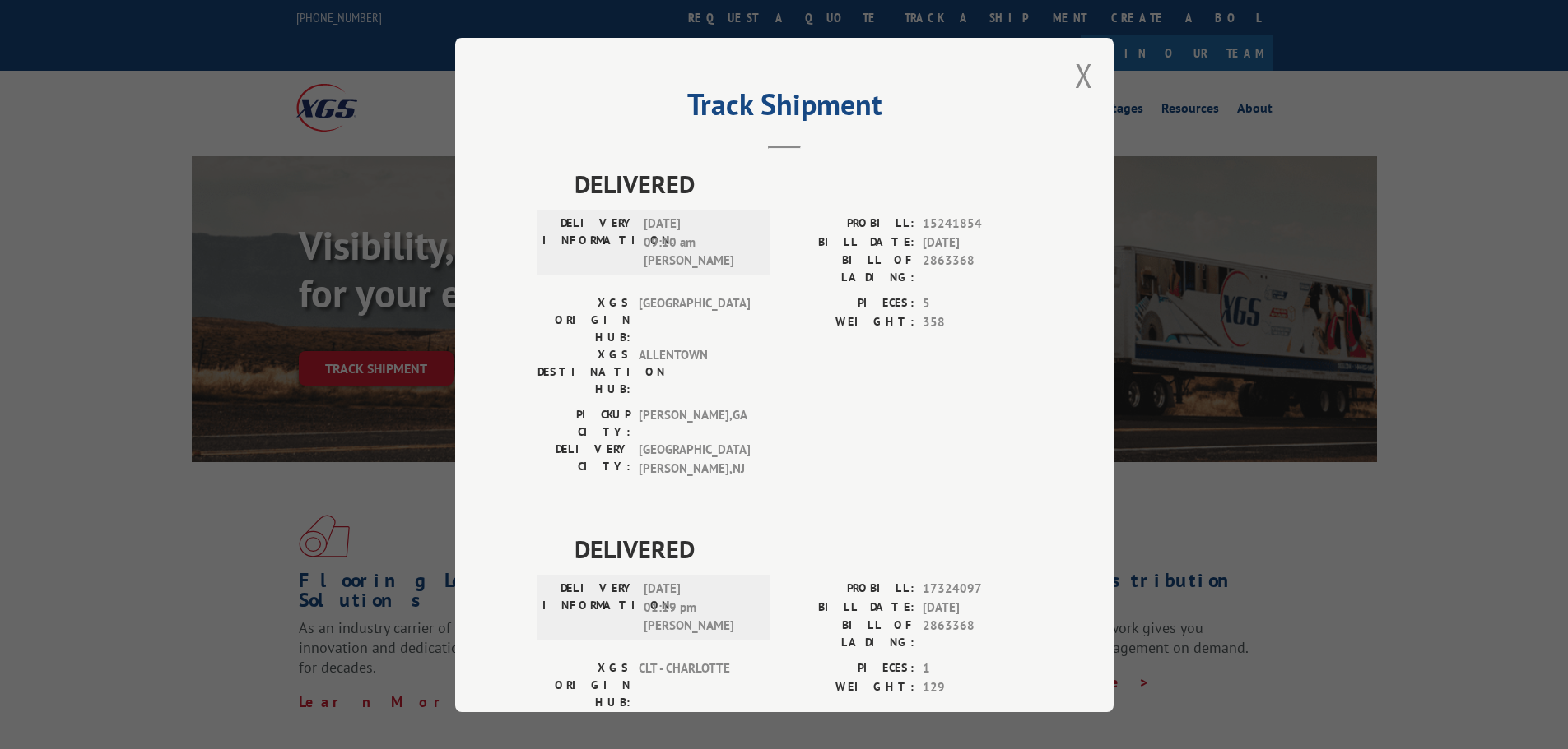
scroll to position [0, 0]
